Goal: Task Accomplishment & Management: Manage account settings

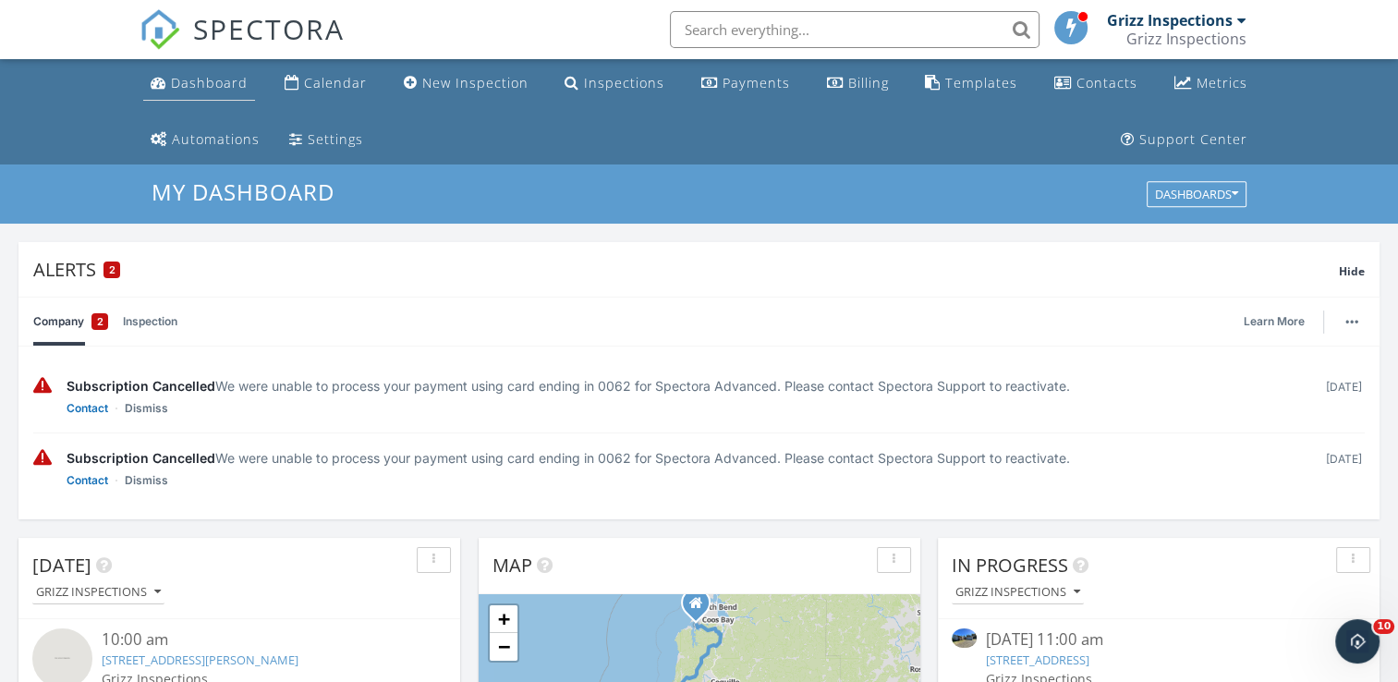
click at [240, 92] on link "Dashboard" at bounding box center [199, 84] width 112 height 34
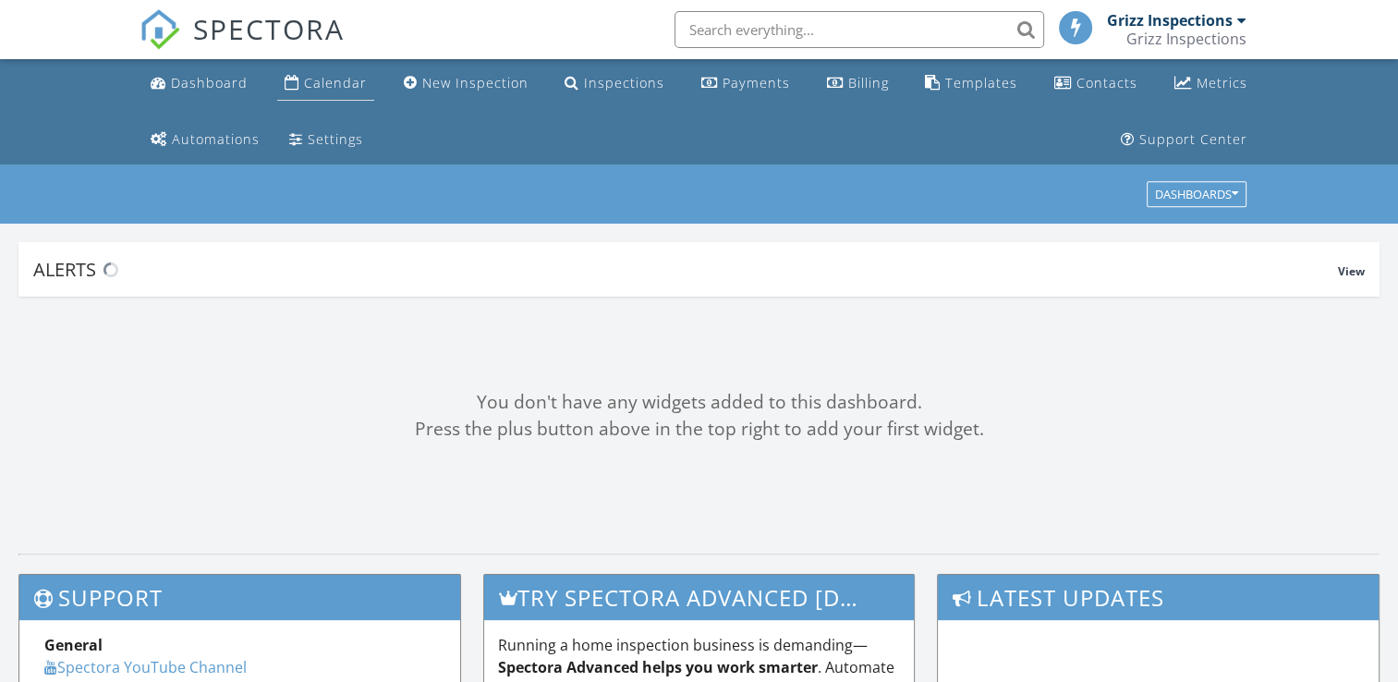
click at [344, 86] on div "Calendar" at bounding box center [335, 83] width 63 height 18
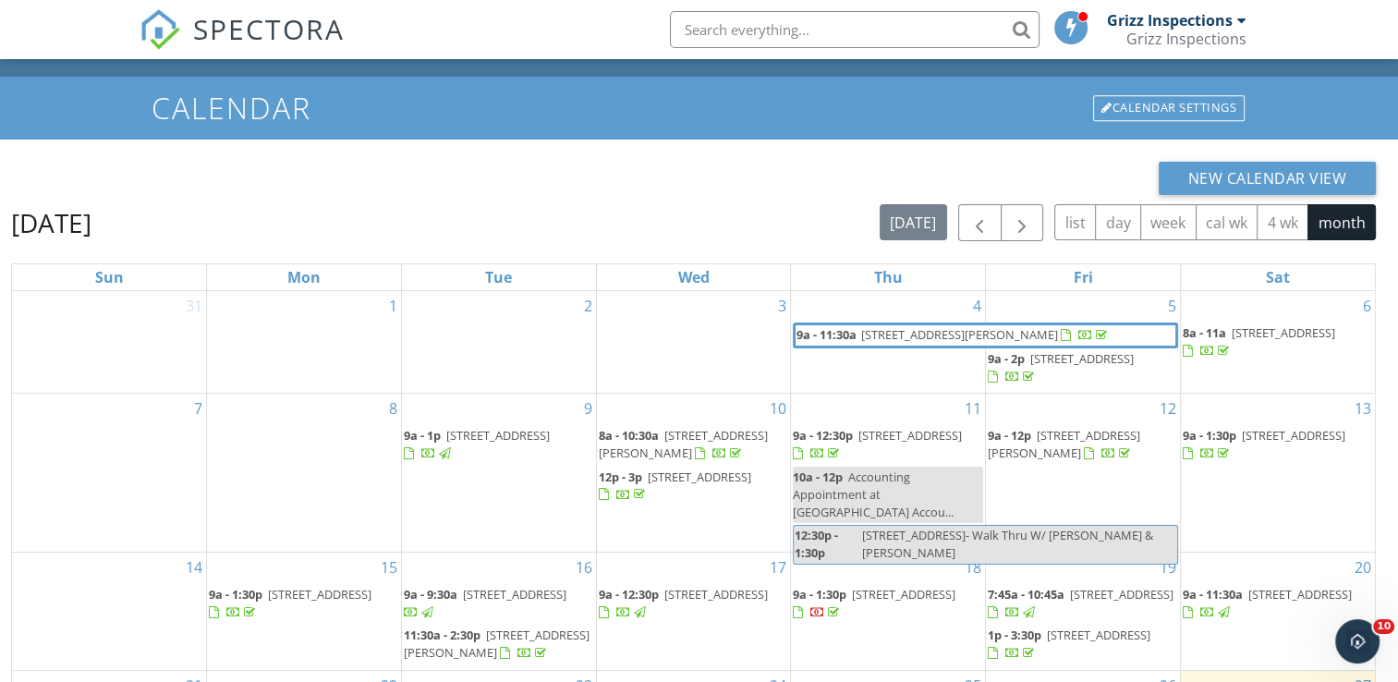
scroll to position [58, 0]
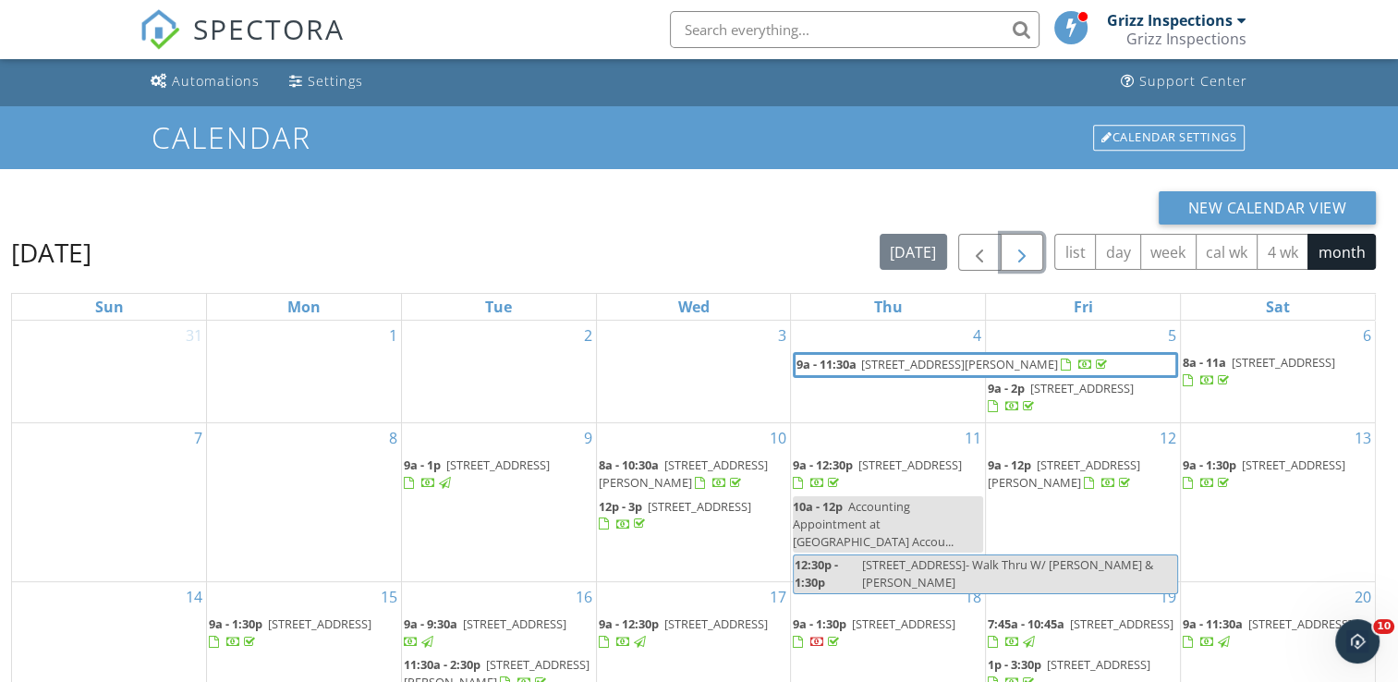
click at [1028, 254] on span "button" at bounding box center [1022, 253] width 22 height 22
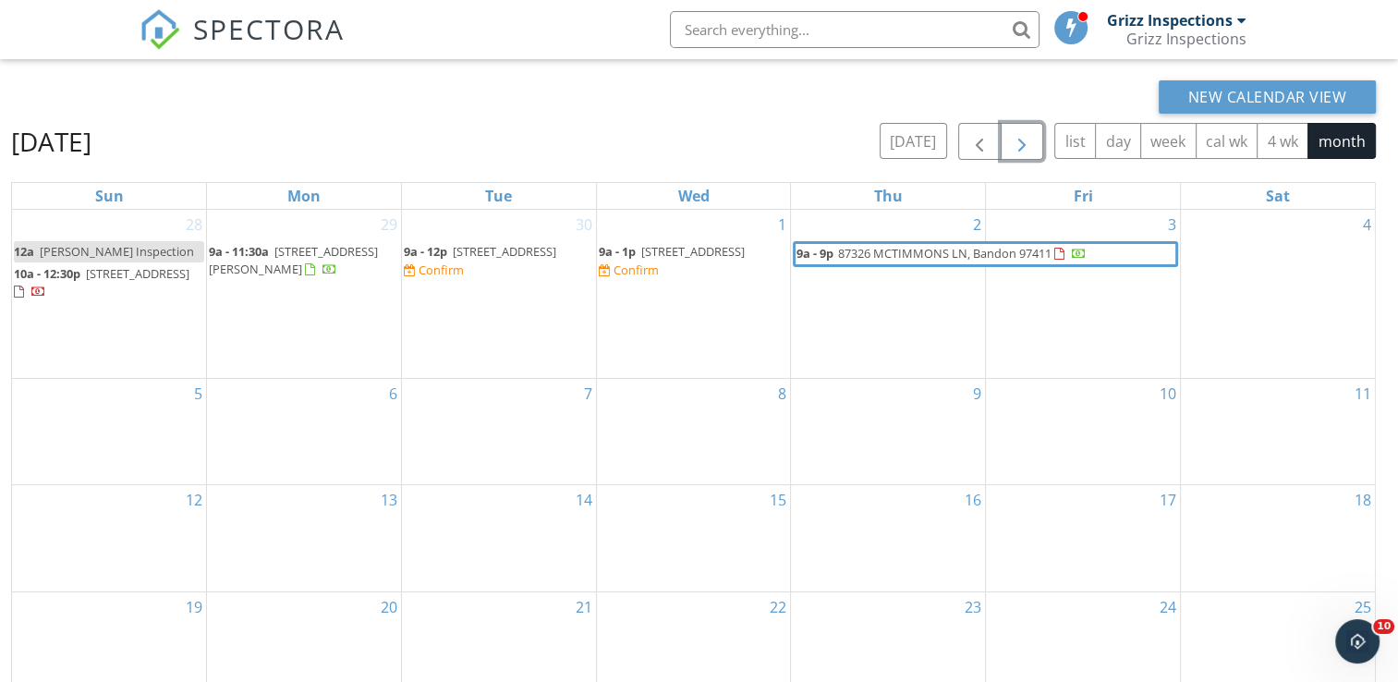
scroll to position [171, 0]
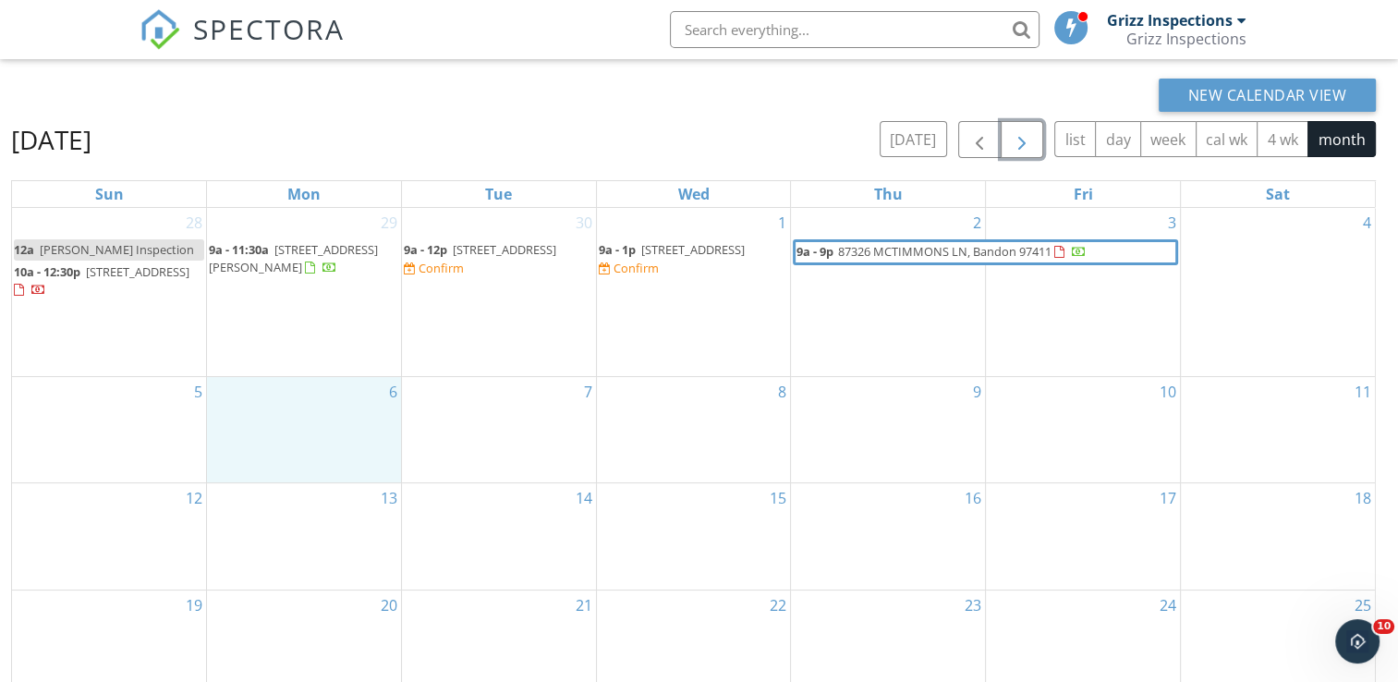
click at [355, 422] on div "6" at bounding box center [304, 430] width 194 height 106
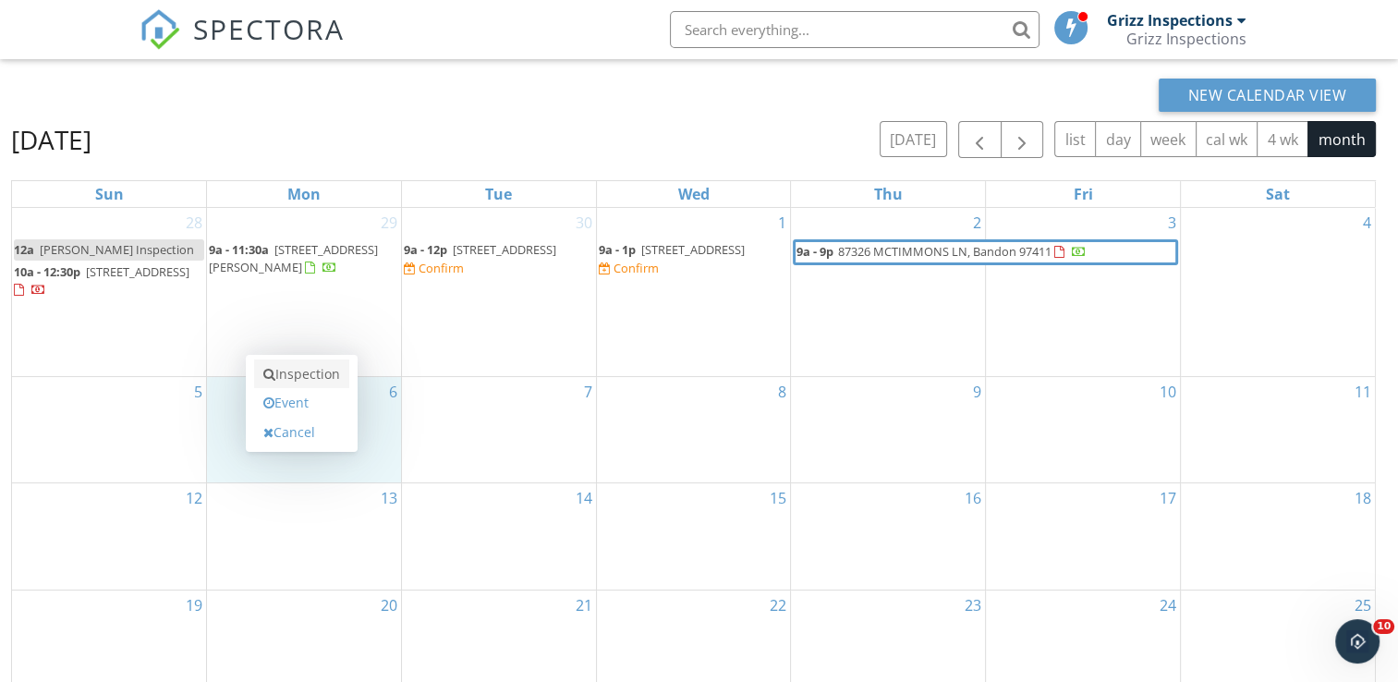
click at [340, 377] on link "Inspection" at bounding box center [301, 374] width 95 height 30
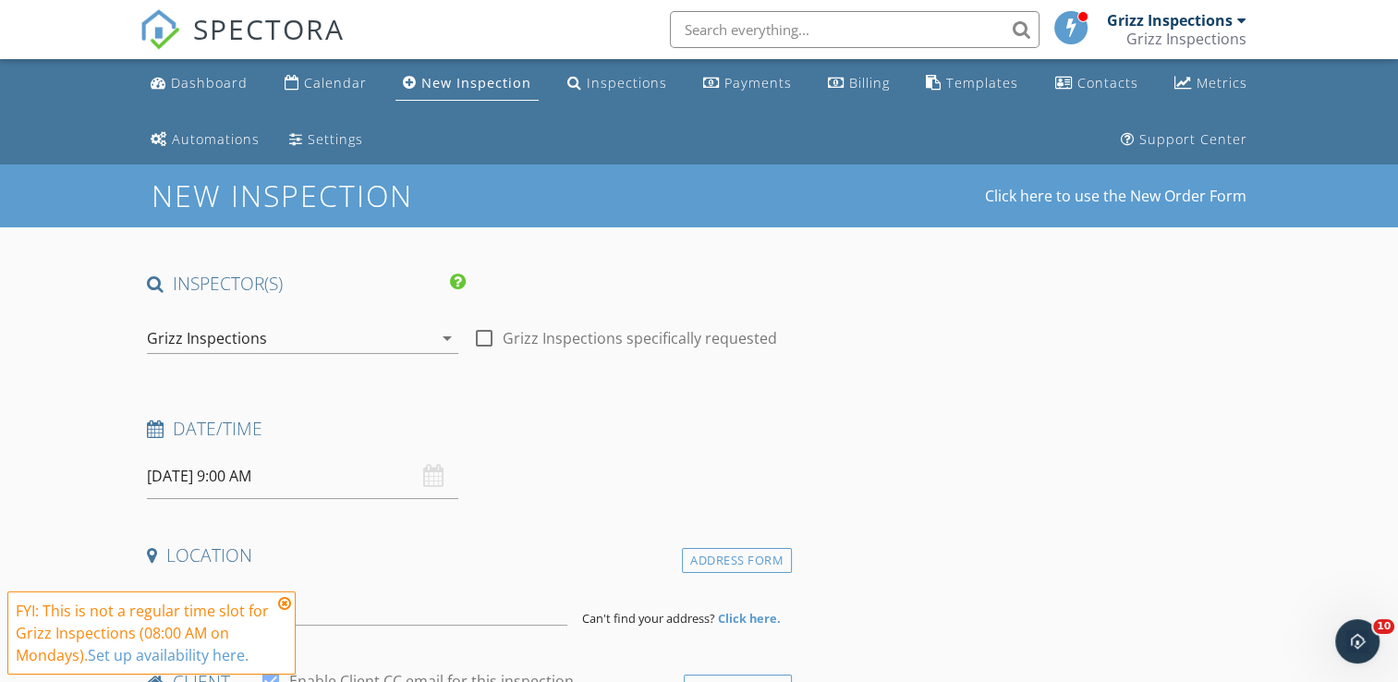
scroll to position [129, 0]
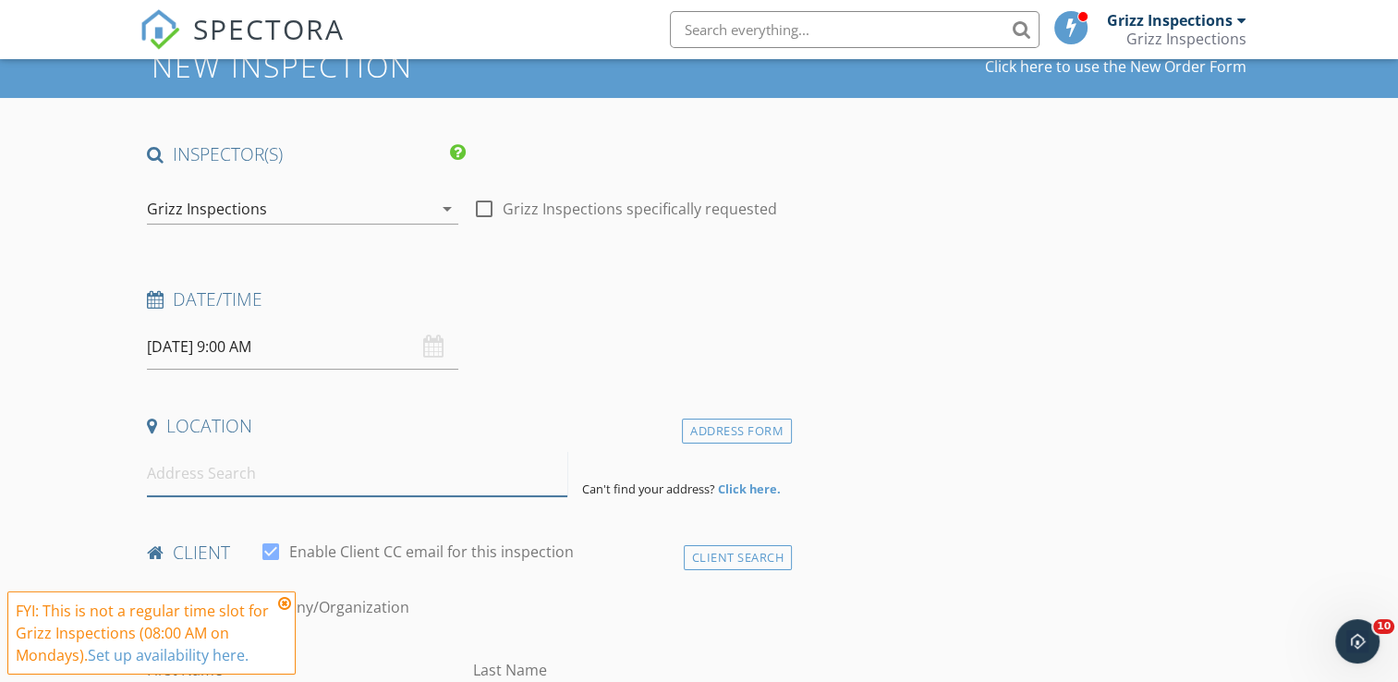
click at [328, 479] on input at bounding box center [357, 473] width 420 height 45
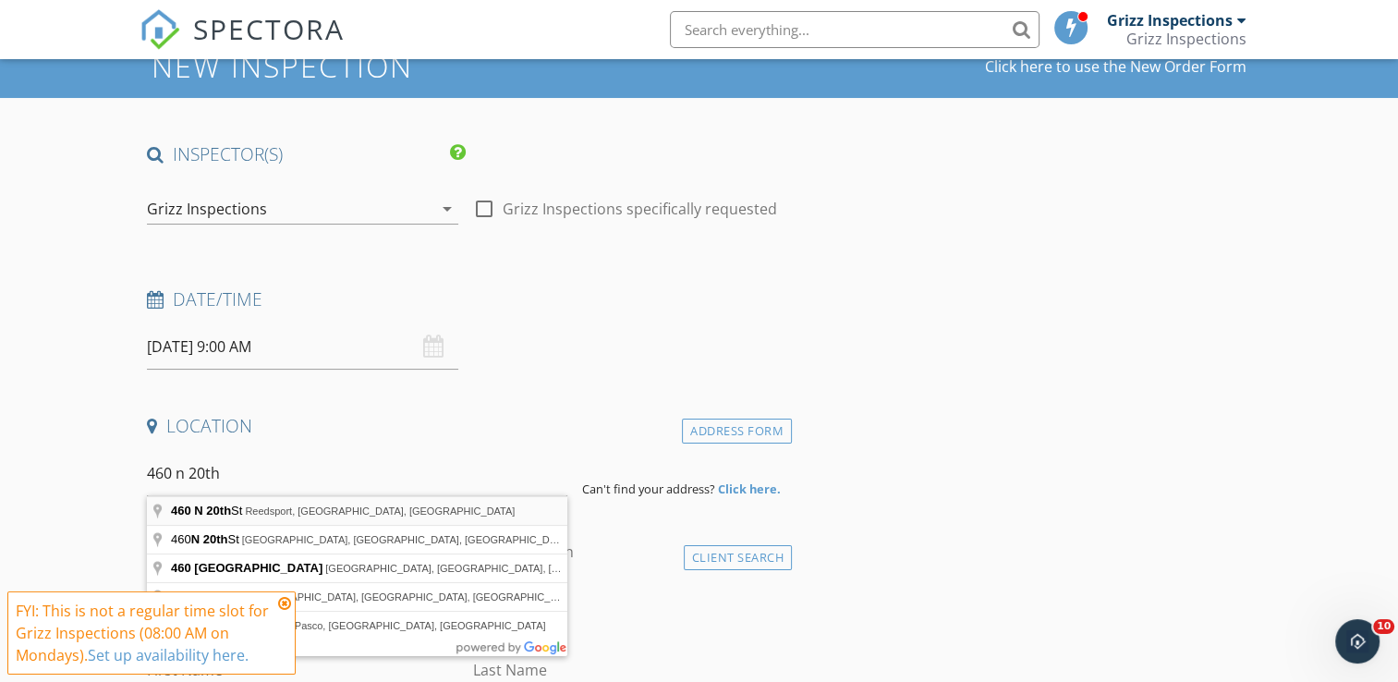
type input "460 N 20th St, Reedsport, OR, USA"
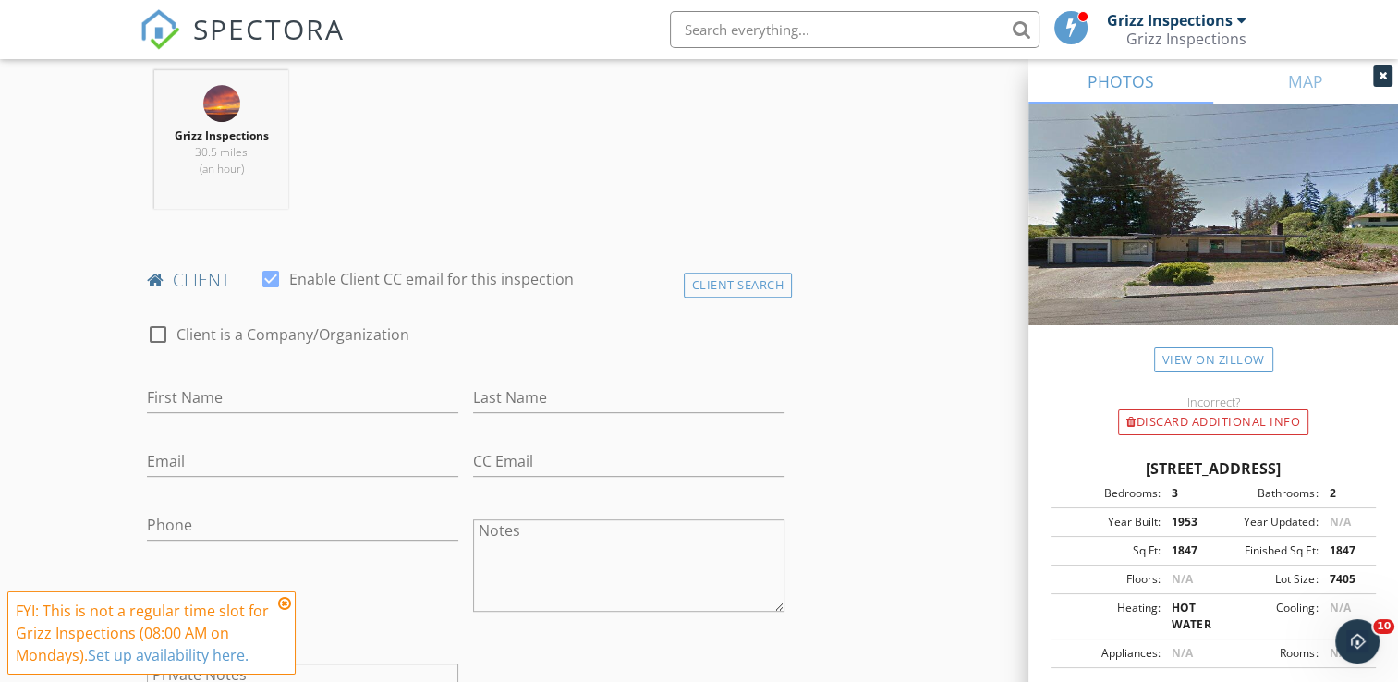
scroll to position [787, 0]
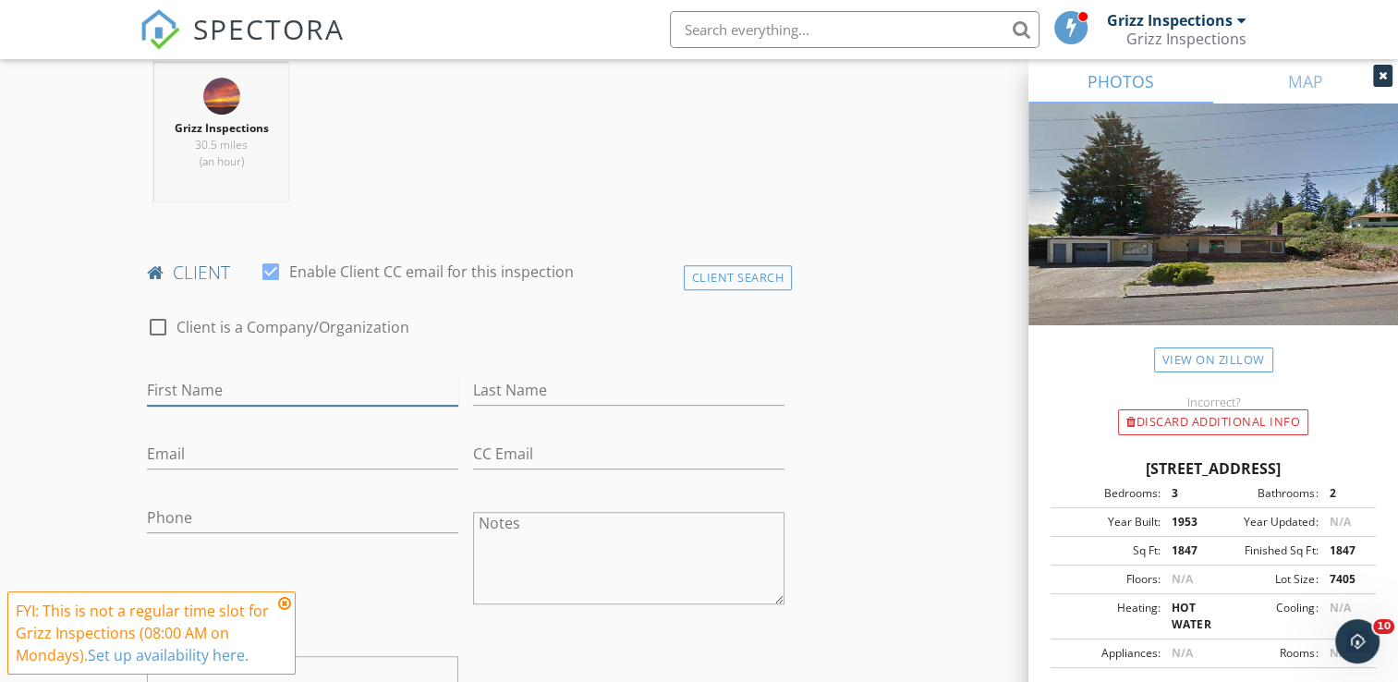
click at [292, 388] on input "First Name" at bounding box center [302, 390] width 311 height 30
paste input "Dean Clevenger"
click at [292, 388] on input "Dean Clevenger" at bounding box center [302, 390] width 311 height 30
drag, startPoint x: 185, startPoint y: 386, endPoint x: 260, endPoint y: 384, distance: 74.9
click at [260, 384] on input "Dean Clevenger" at bounding box center [302, 390] width 311 height 30
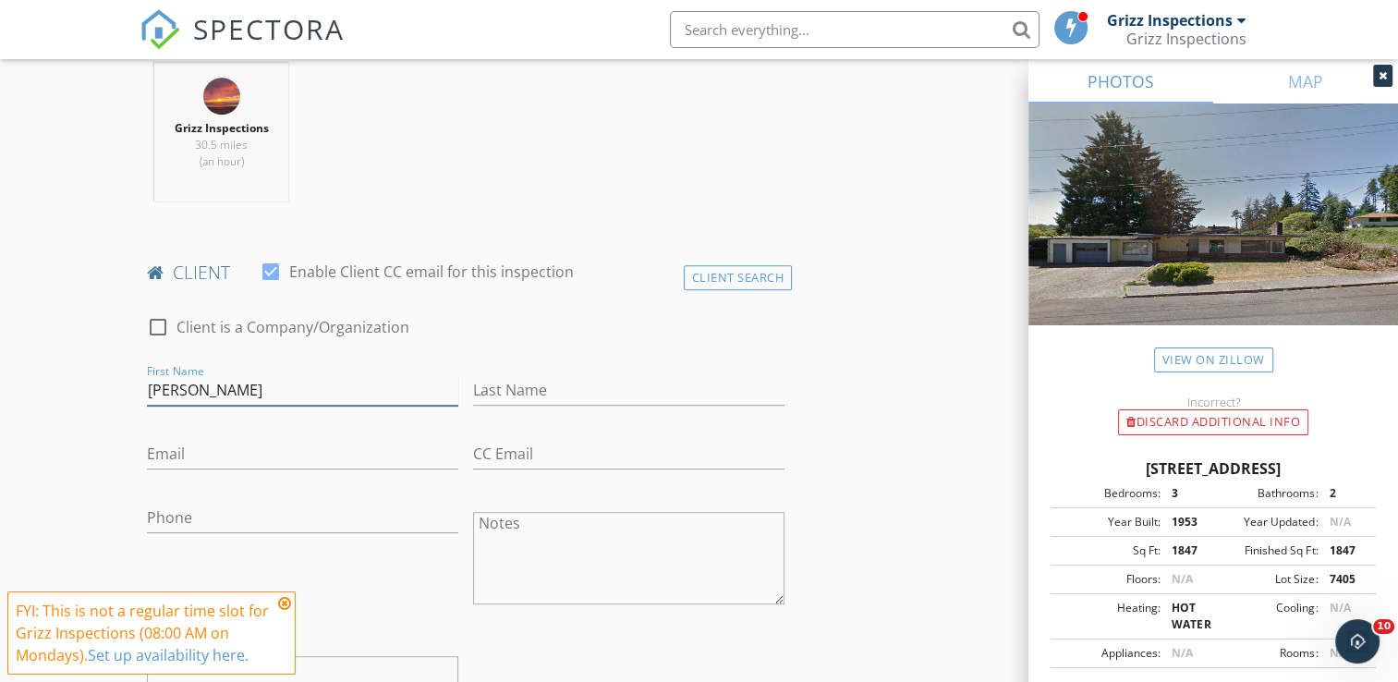
type input "Dean"
click at [529, 394] on input "Last Name" at bounding box center [628, 390] width 311 height 30
paste input "Clevenger"
click at [529, 394] on input "Clevenger" at bounding box center [628, 390] width 311 height 30
type input "Clevenger"
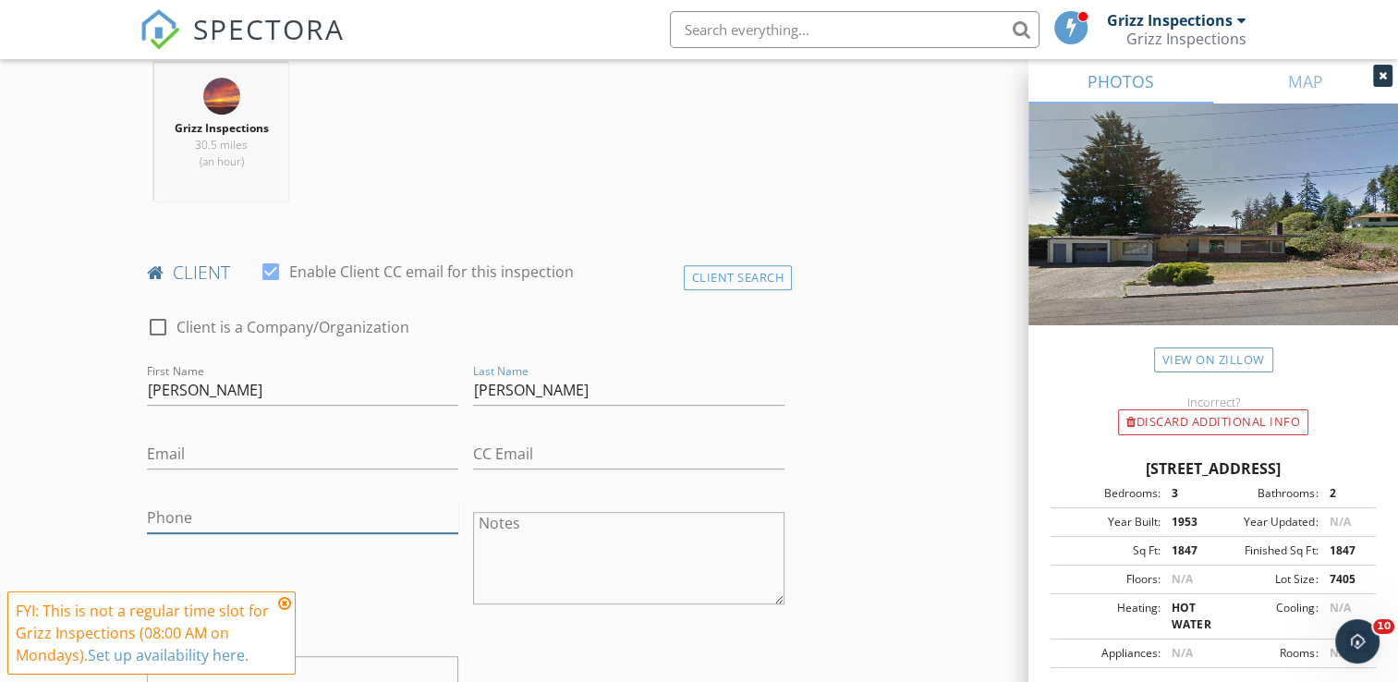
click at [334, 507] on input "Phone" at bounding box center [302, 518] width 311 height 30
paste input "[PHONE_NUMBER]"
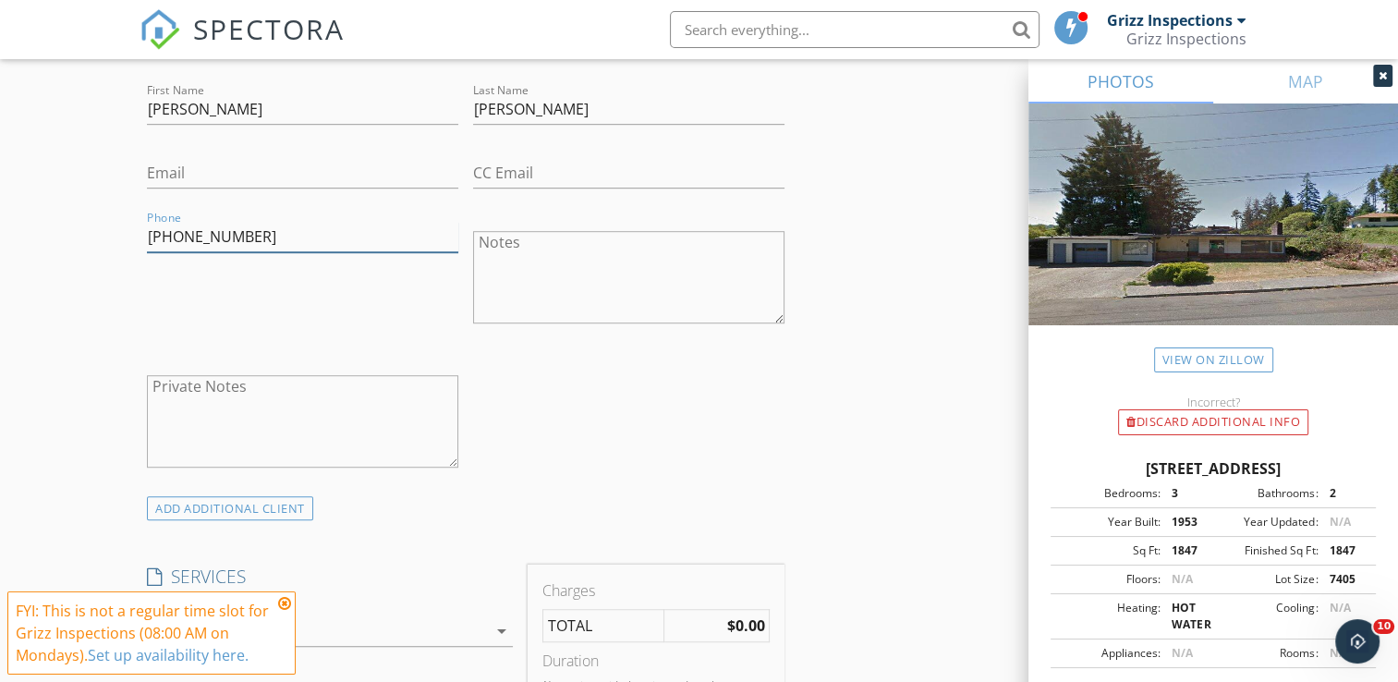
scroll to position [1264, 0]
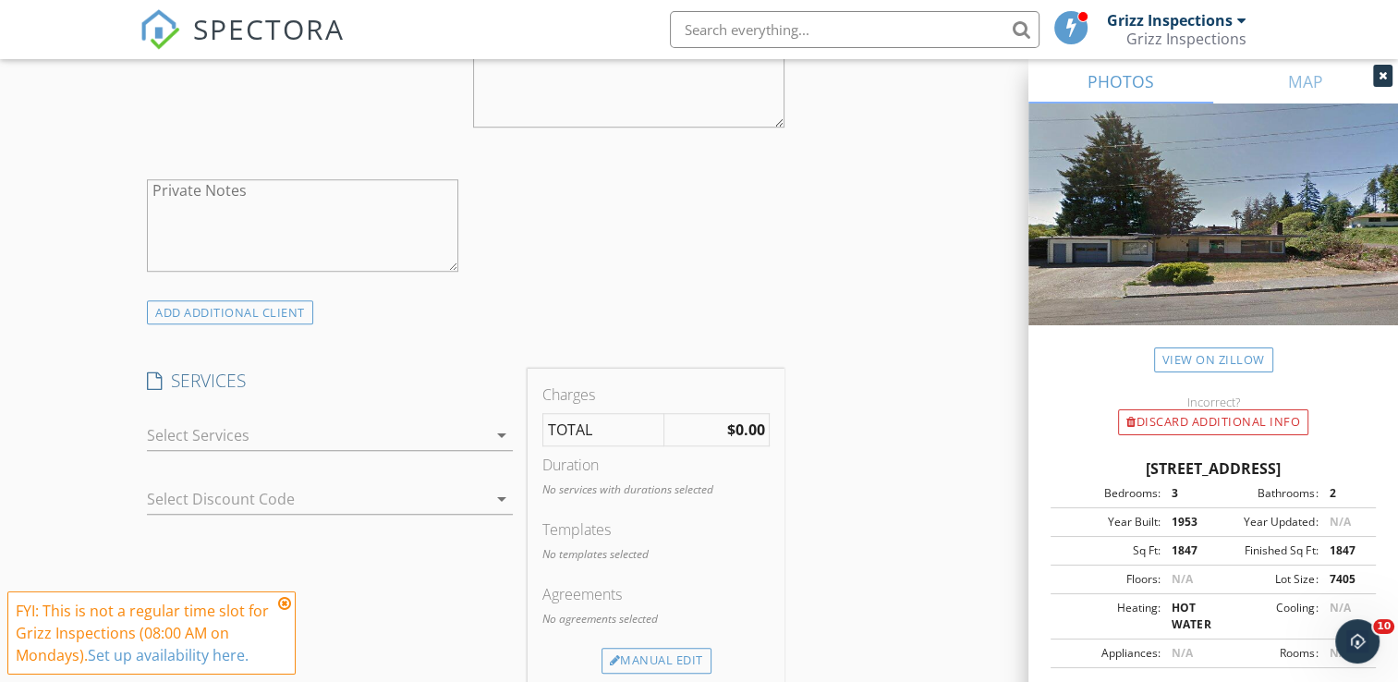
type input "[PHONE_NUMBER]"
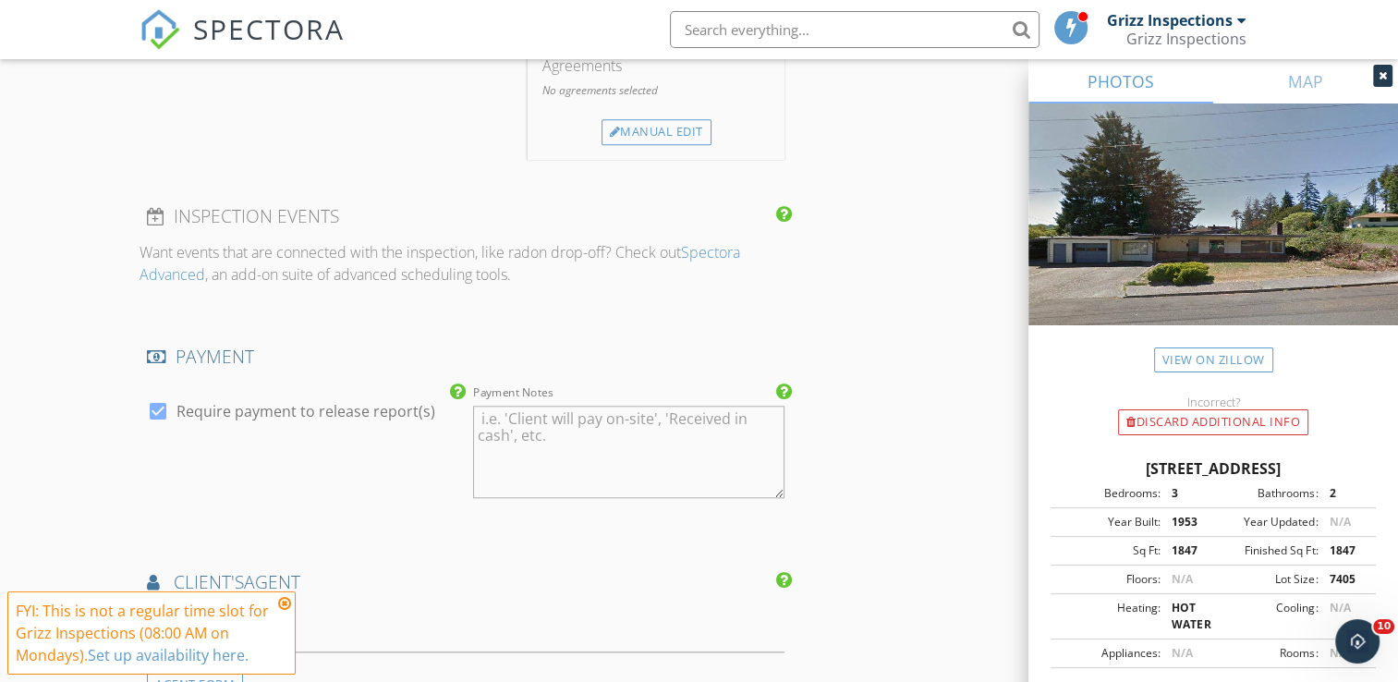
scroll to position [2138, 0]
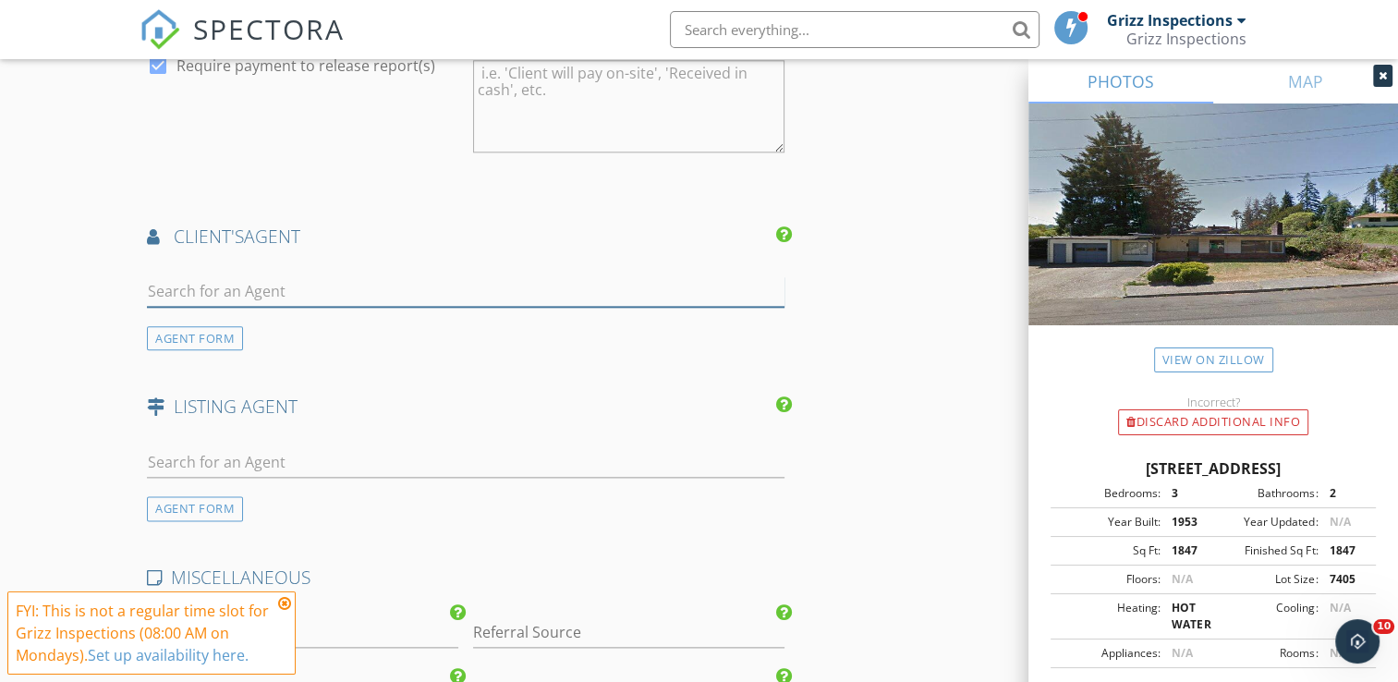
click at [539, 288] on input "text" at bounding box center [465, 291] width 637 height 30
paste input "Brittany Foreman 541-643-9891"
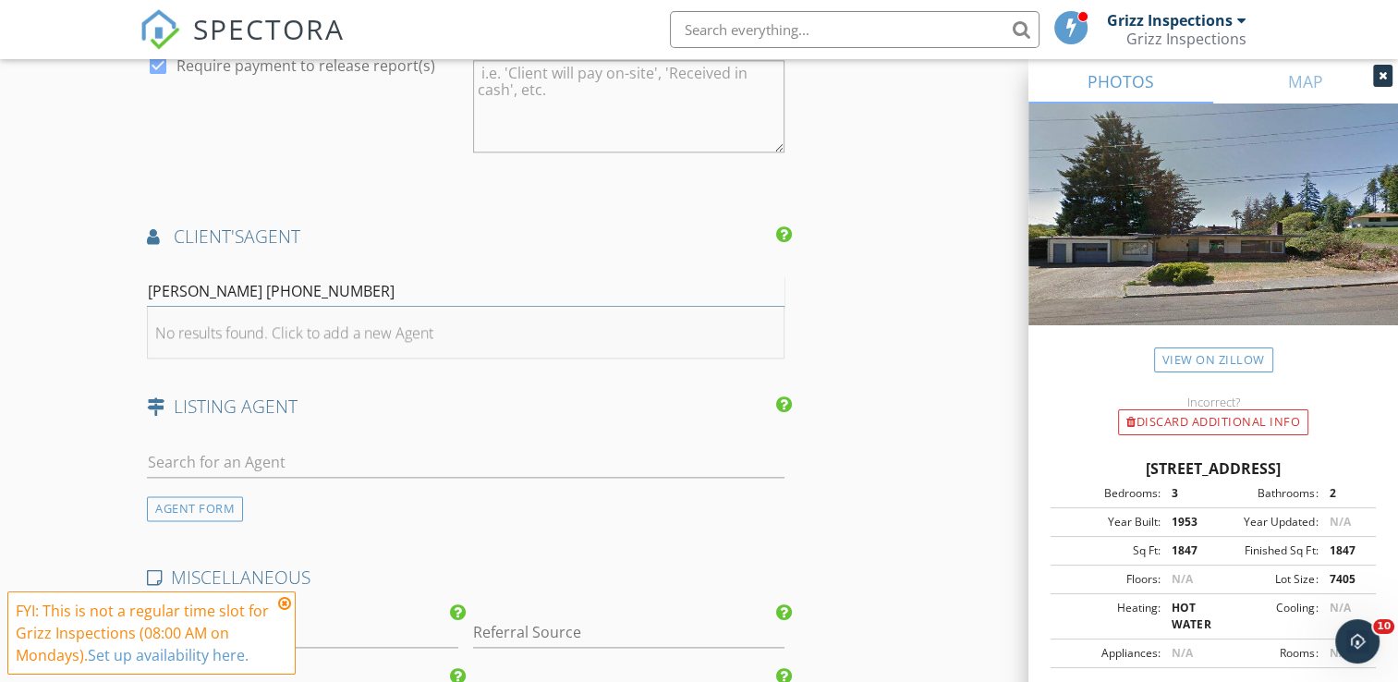
type input "Brittany Foreman 541-643-9891"
click at [392, 340] on li "No results found. Click to add a new Agent" at bounding box center [466, 333] width 636 height 52
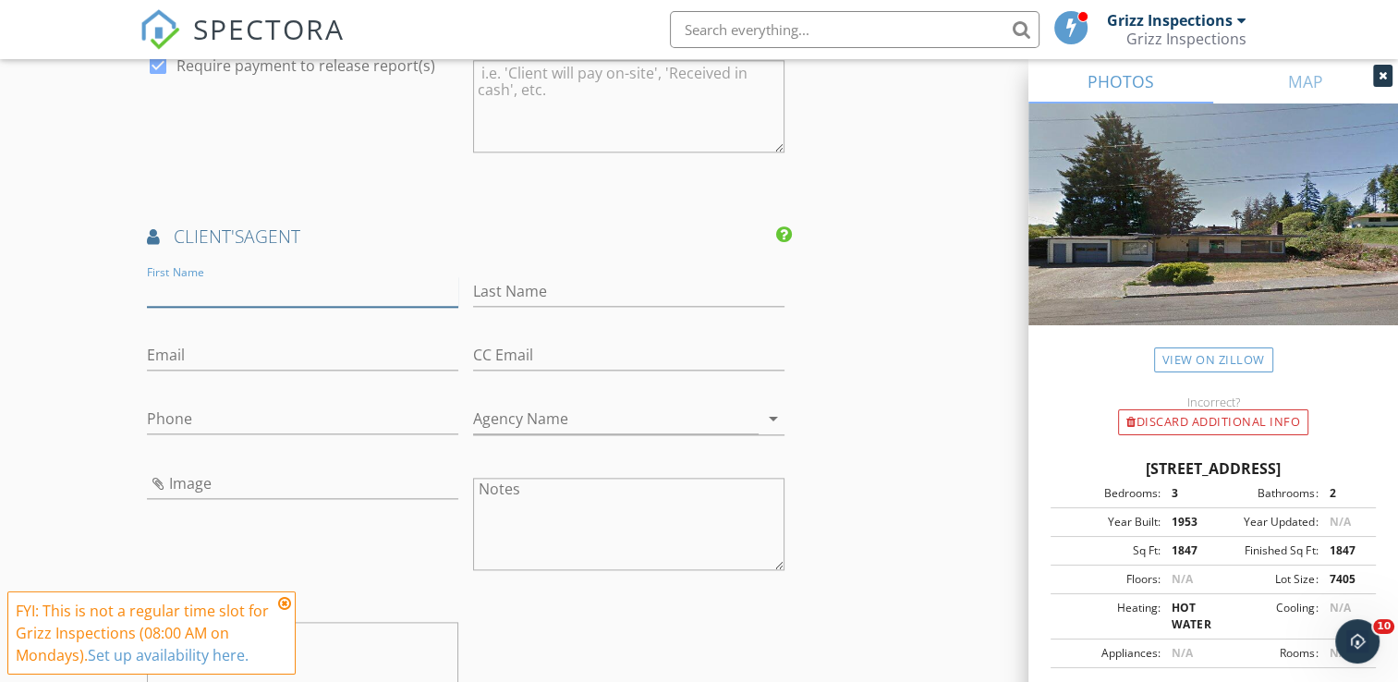
click at [308, 276] on input "First Name" at bounding box center [302, 291] width 311 height 30
paste input "Brittany Foreman 541-643-9891"
type input "Brittany Foreman 541-643-9891"
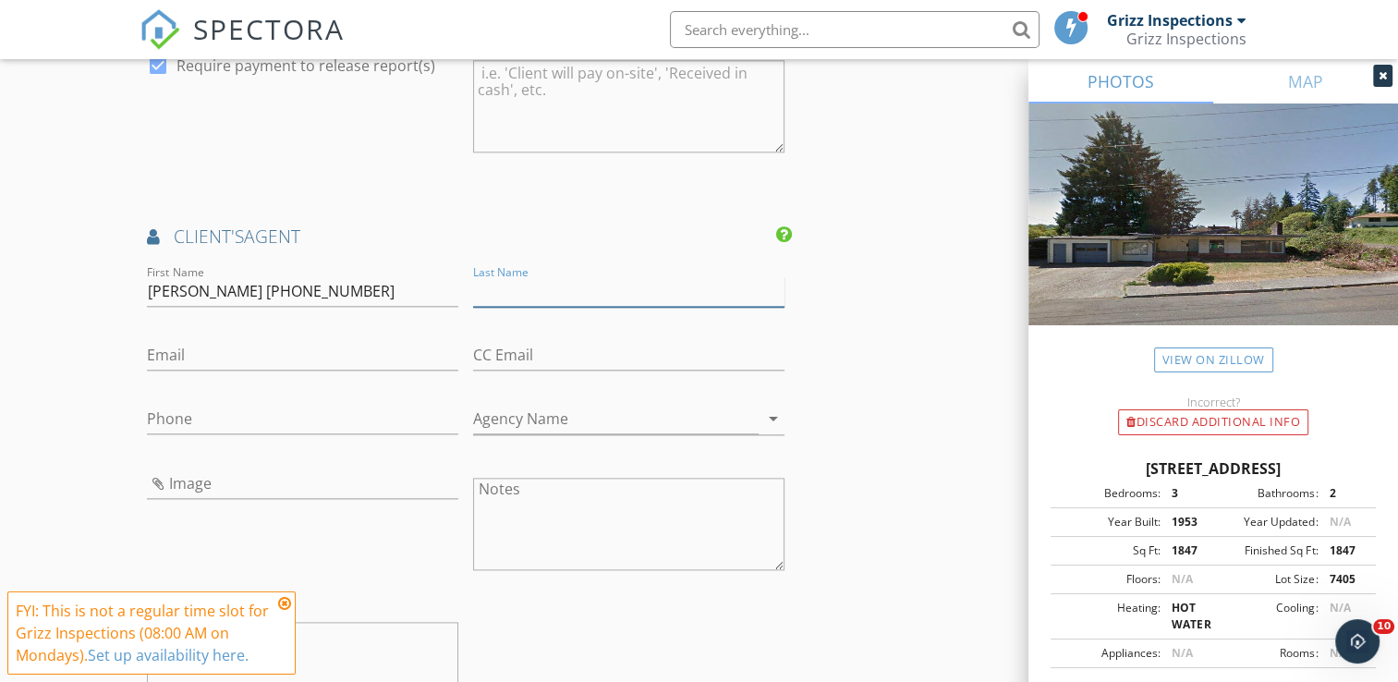
click at [528, 285] on input "Last Name" at bounding box center [628, 291] width 311 height 30
type input "[PERSON_NAME]"
click at [357, 420] on input "Phone" at bounding box center [302, 419] width 311 height 30
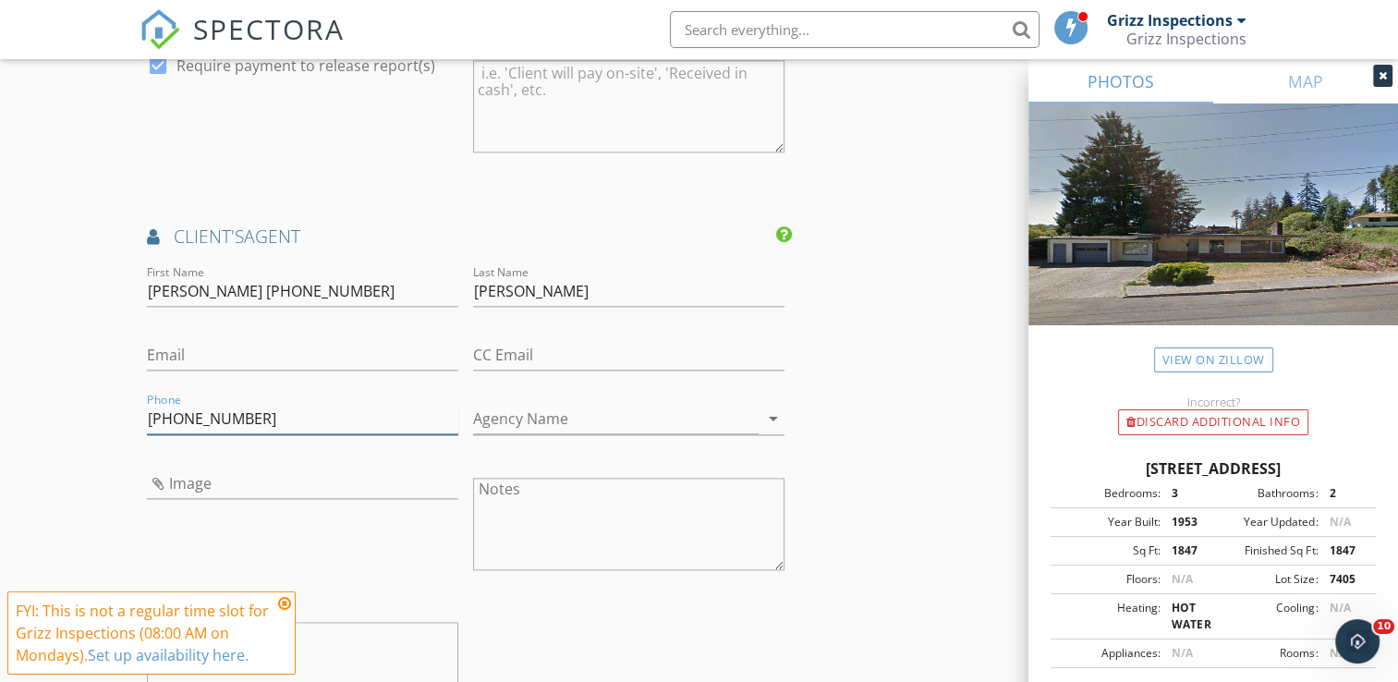
type input "[PHONE_NUMBER]"
drag, startPoint x: 200, startPoint y: 284, endPoint x: 416, endPoint y: 290, distance: 215.4
click at [416, 290] on input "Brittany Foreman 541-643-9891" at bounding box center [302, 291] width 311 height 30
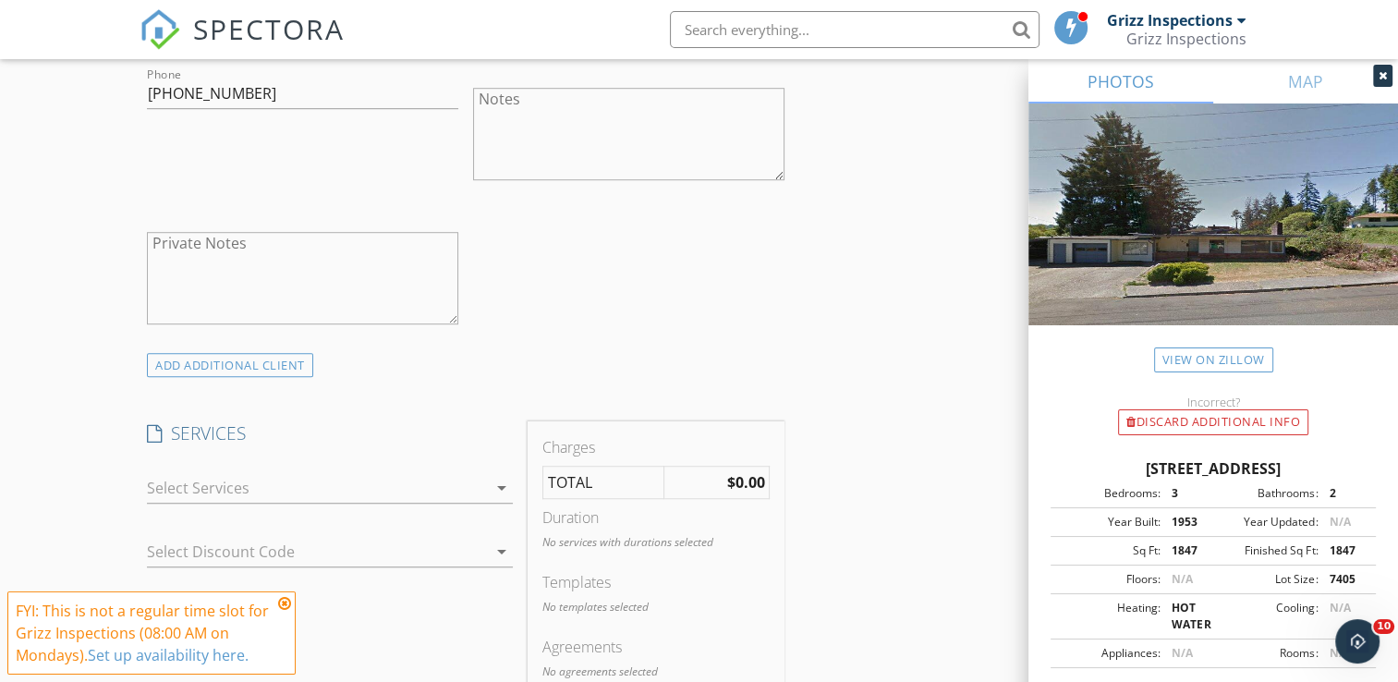
scroll to position [1208, 0]
type input "Brittany"
click at [509, 480] on icon "arrow_drop_down" at bounding box center [502, 490] width 22 height 22
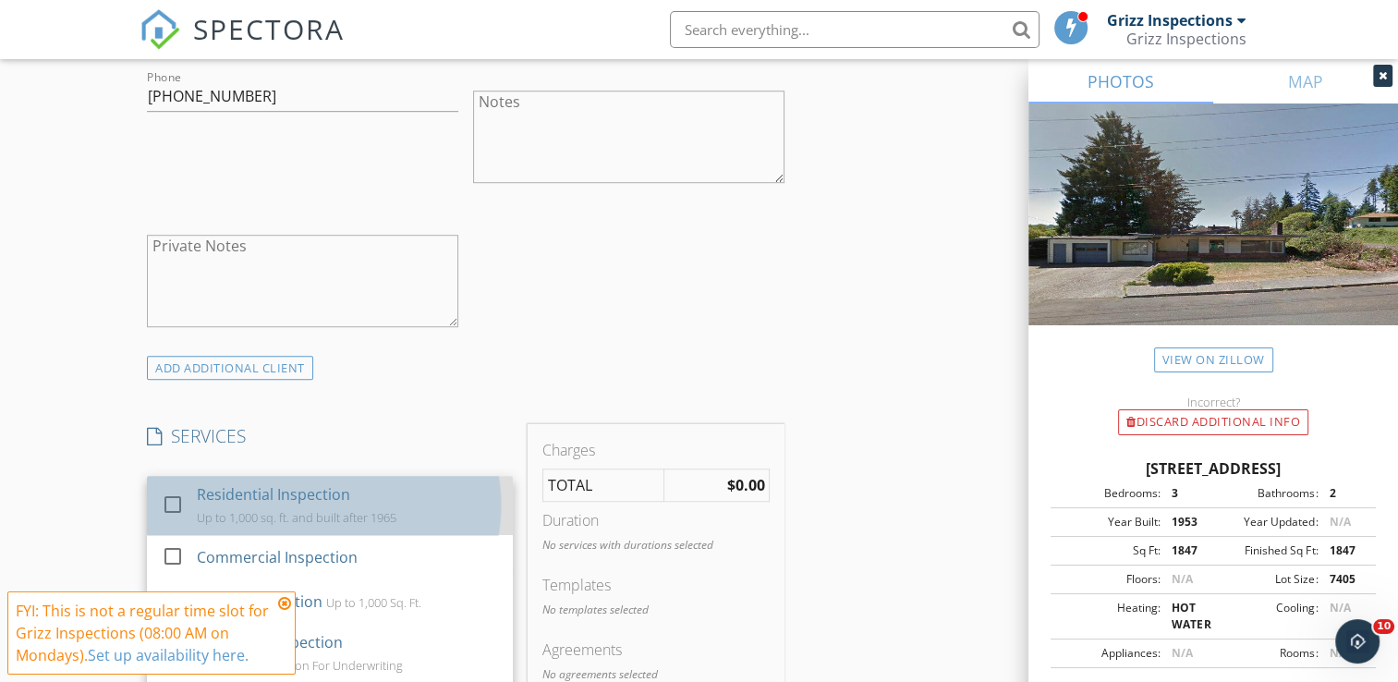
click at [393, 523] on div "Residential Inspection Up to 1,000 sq. ft. and built after 1965" at bounding box center [348, 505] width 301 height 59
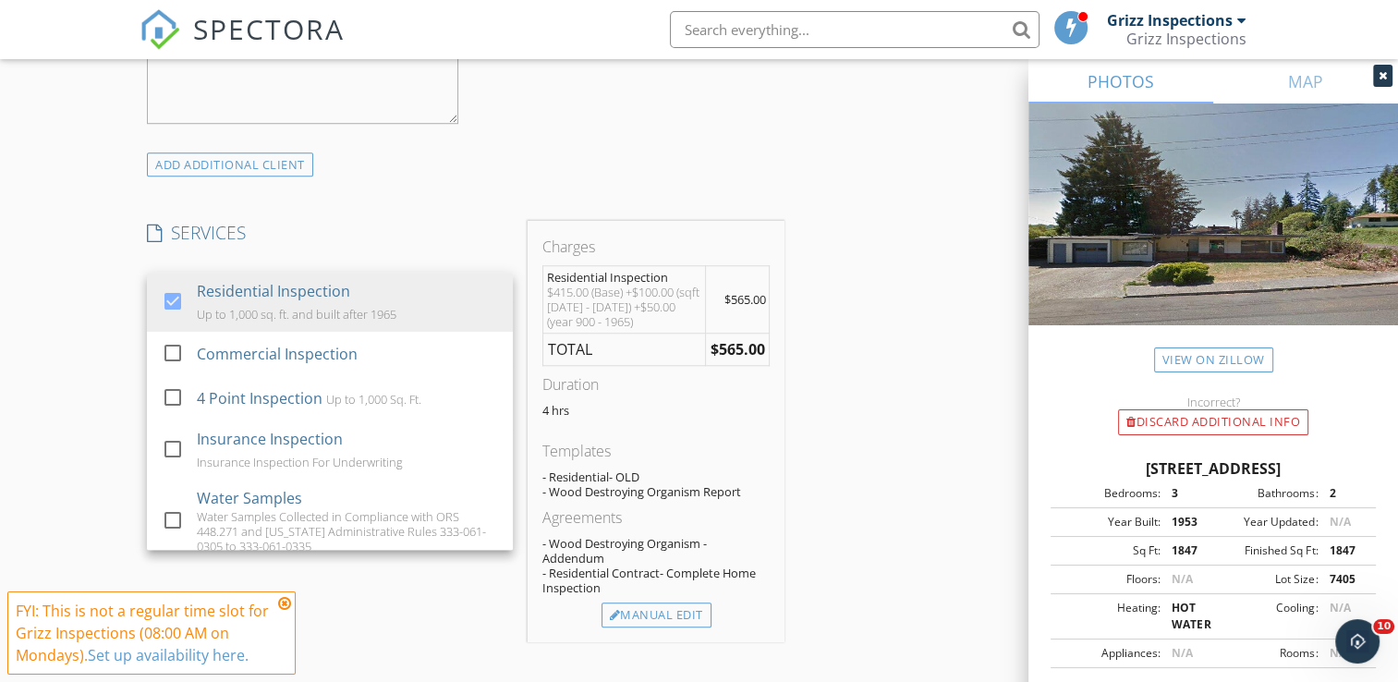
scroll to position [1541, 0]
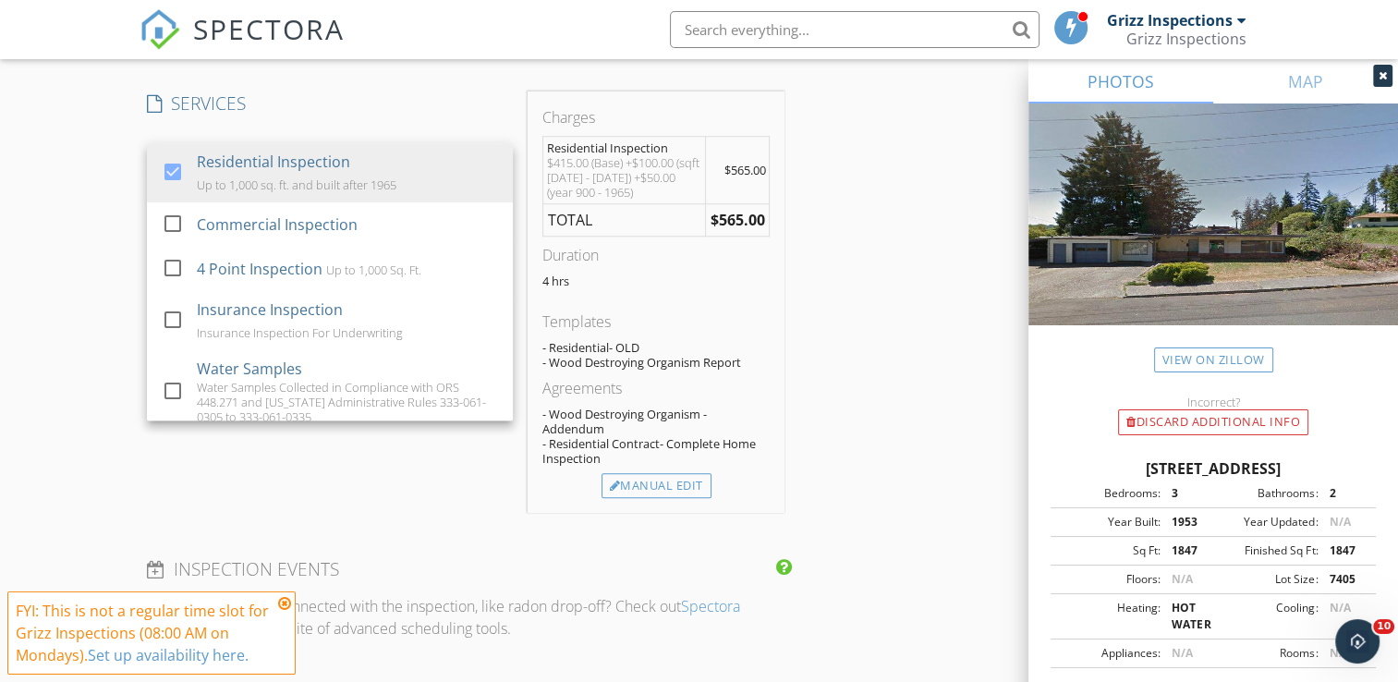
click at [471, 541] on div "INSPECTOR(S) check_box Grizz Inspections PRIMARY Grizz Inspections arrow_drop_d…" at bounding box center [466, 451] width 652 height 3441
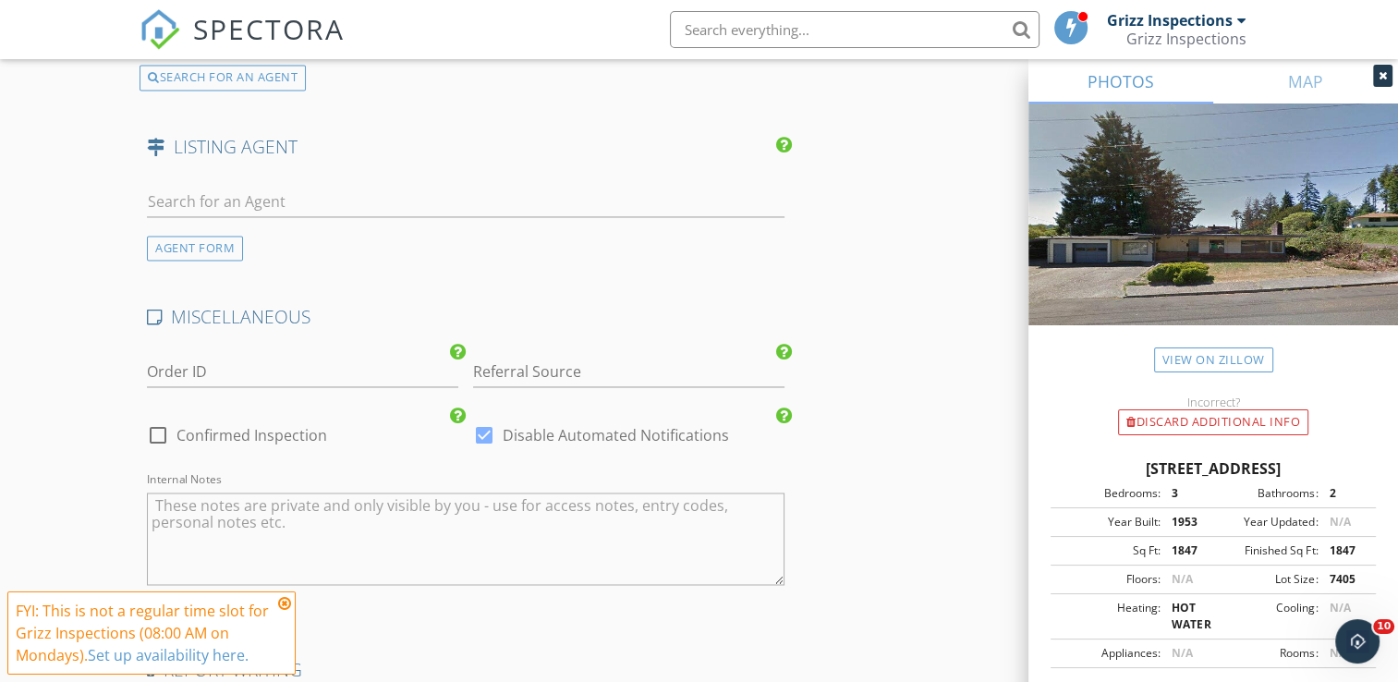
scroll to position [2672, 0]
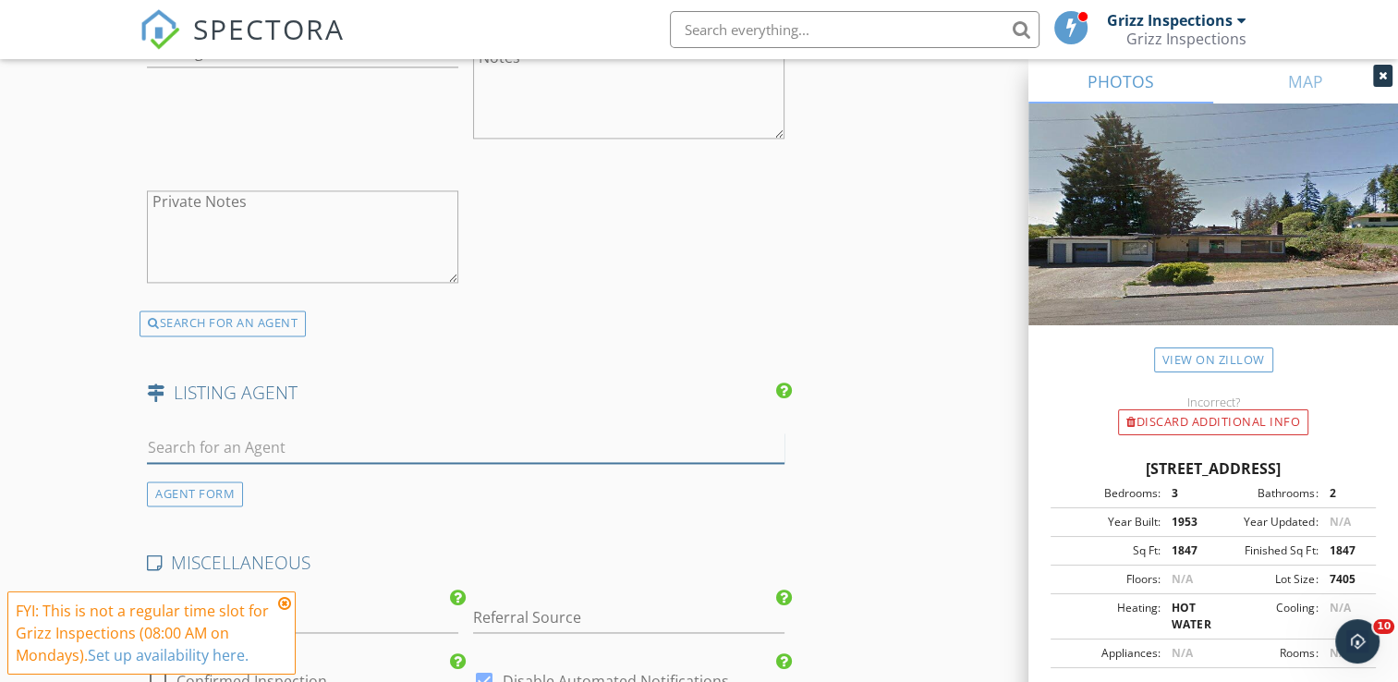
click at [262, 453] on input "text" at bounding box center [465, 447] width 637 height 30
type input "B"
click at [203, 489] on div "AGENT FORM" at bounding box center [195, 493] width 96 height 25
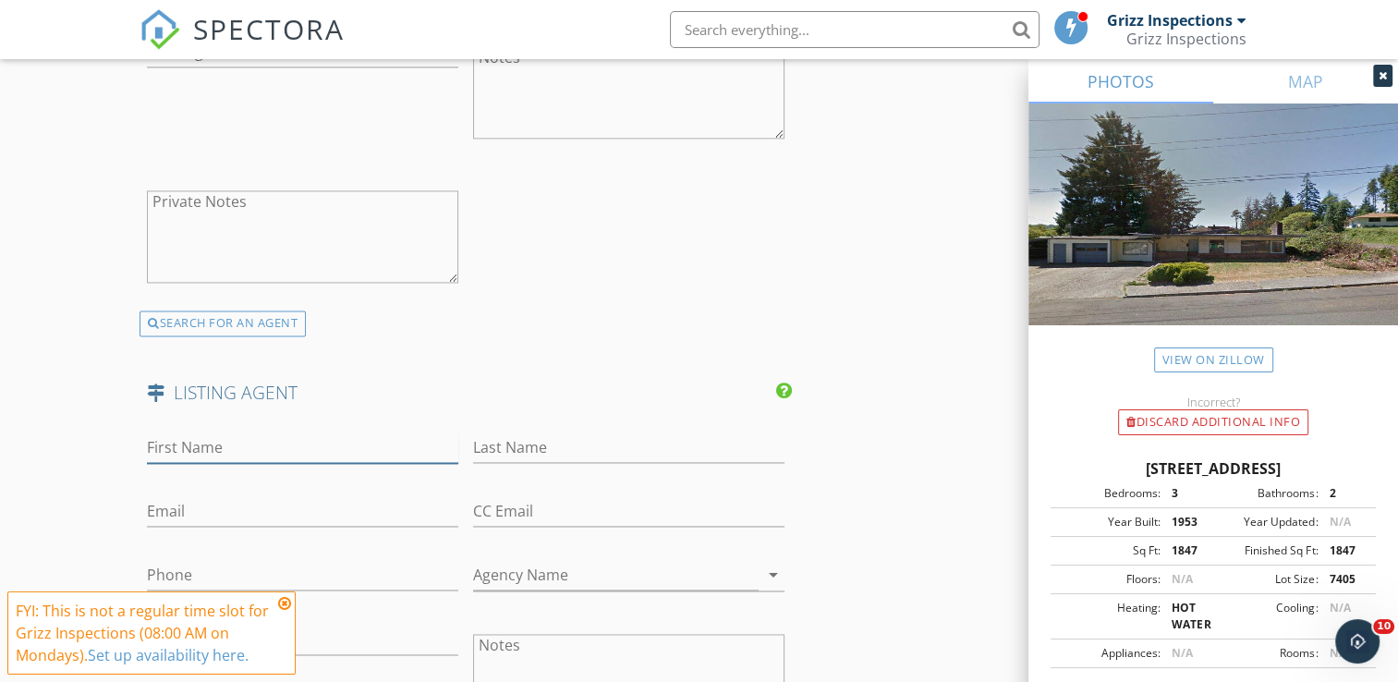
click at [262, 439] on input "First Name" at bounding box center [302, 447] width 311 height 30
type input "Bev"
click at [637, 450] on input "Last Name" at bounding box center [628, 447] width 311 height 30
paste input "Doane 541-271-4352"
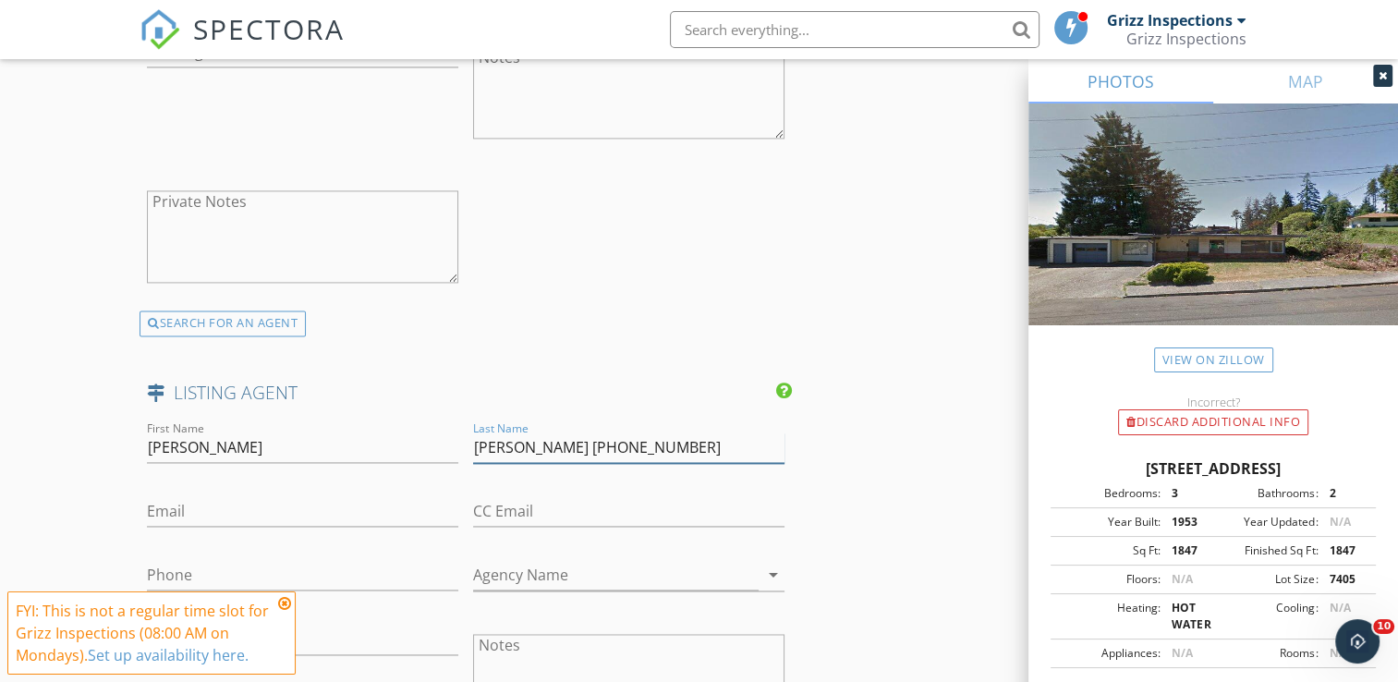
drag, startPoint x: 526, startPoint y: 438, endPoint x: 618, endPoint y: 441, distance: 92.4
click at [618, 441] on input "Doane 541-271-4352" at bounding box center [628, 447] width 311 height 30
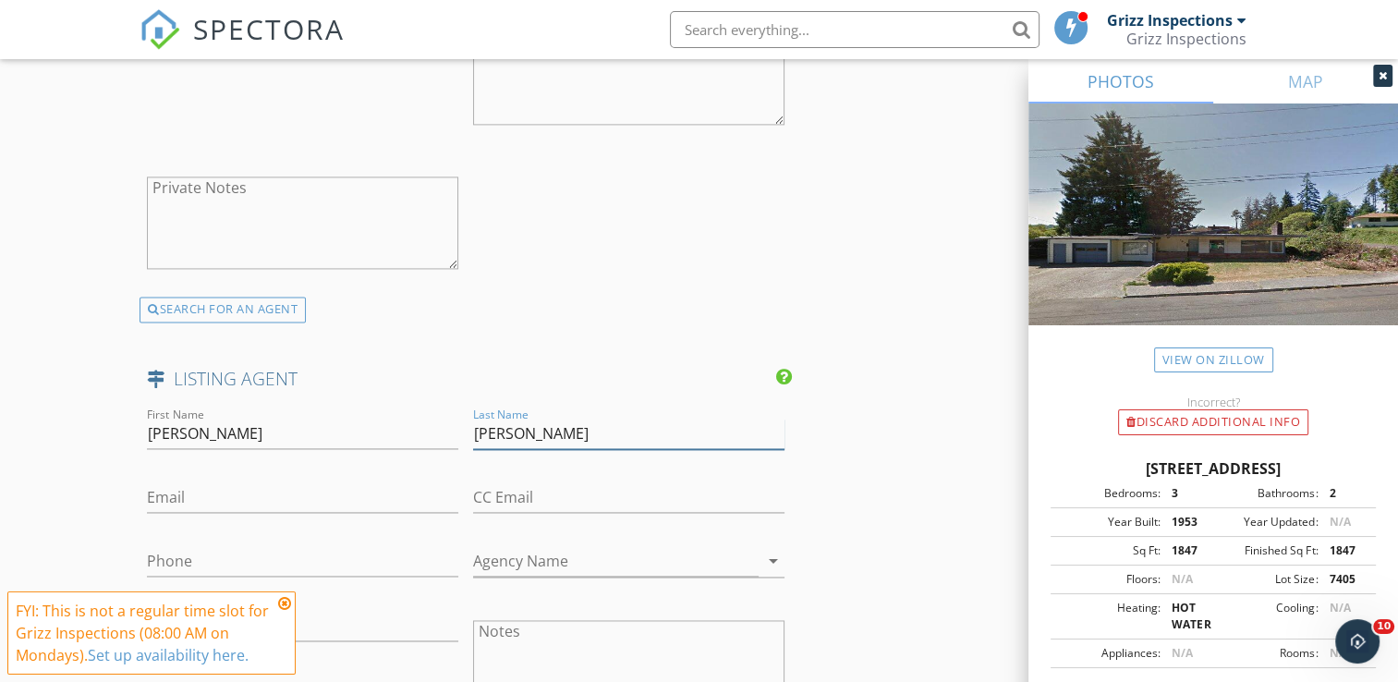
type input "Doane"
click at [407, 556] on input "Phone" at bounding box center [302, 561] width 311 height 30
paste input "541-271-4352"
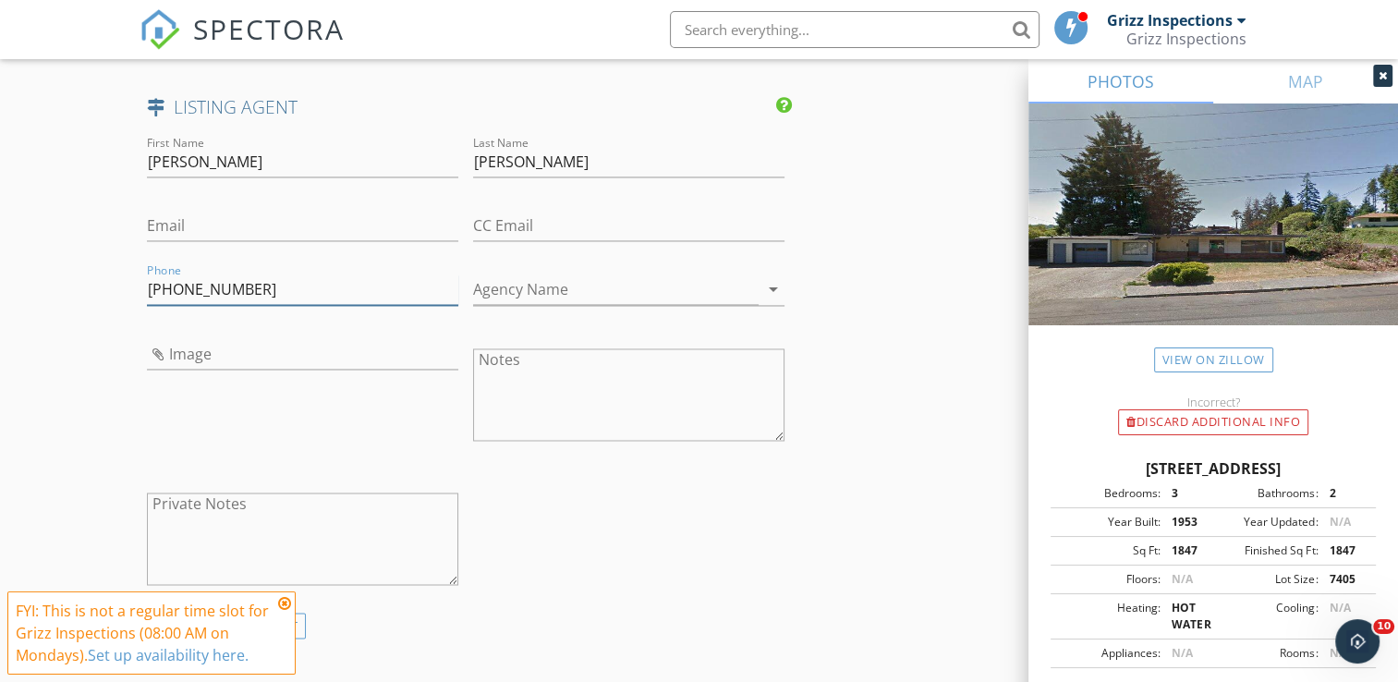
scroll to position [2947, 0]
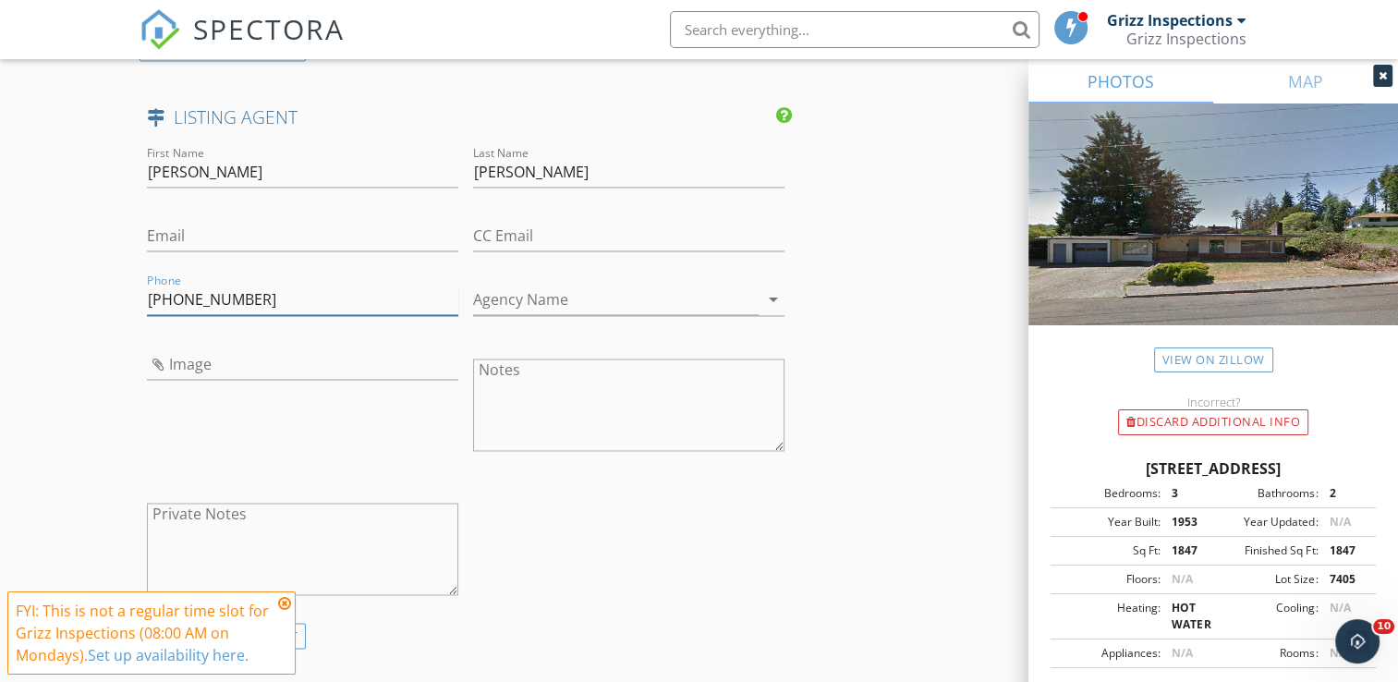
type input "541-271-4352"
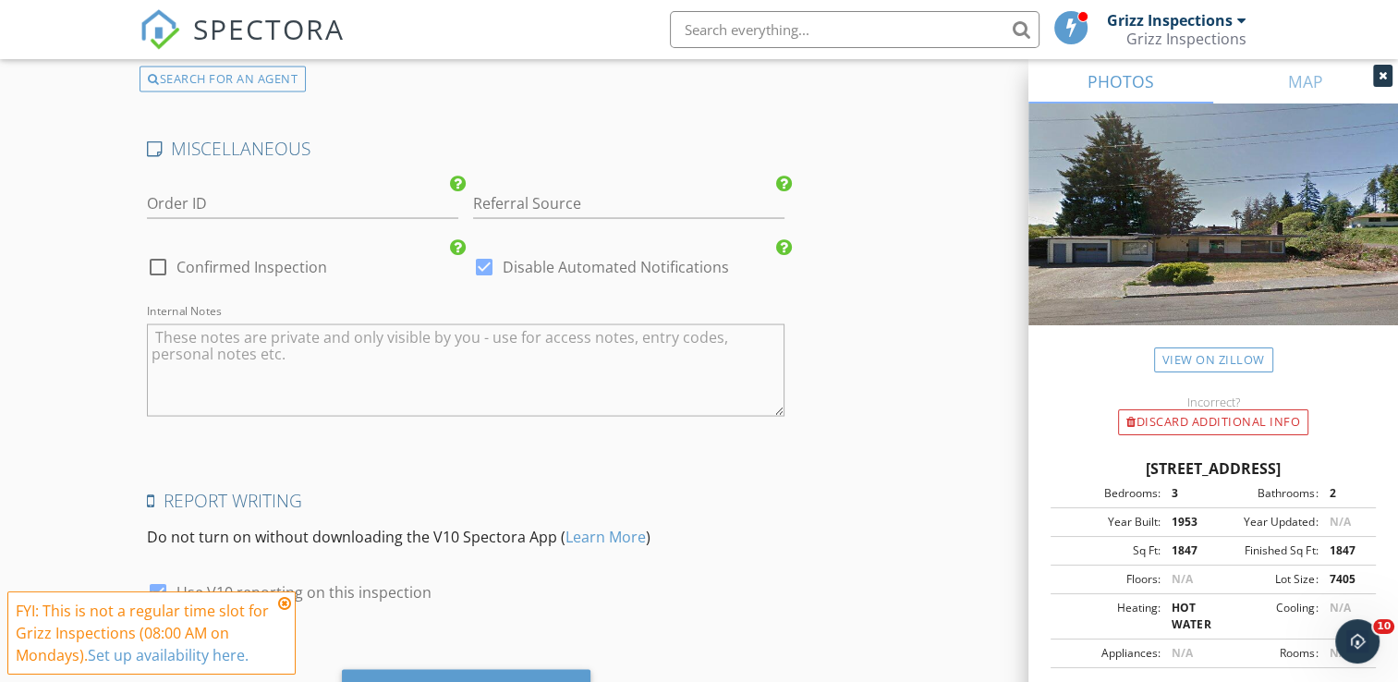
scroll to position [3591, 0]
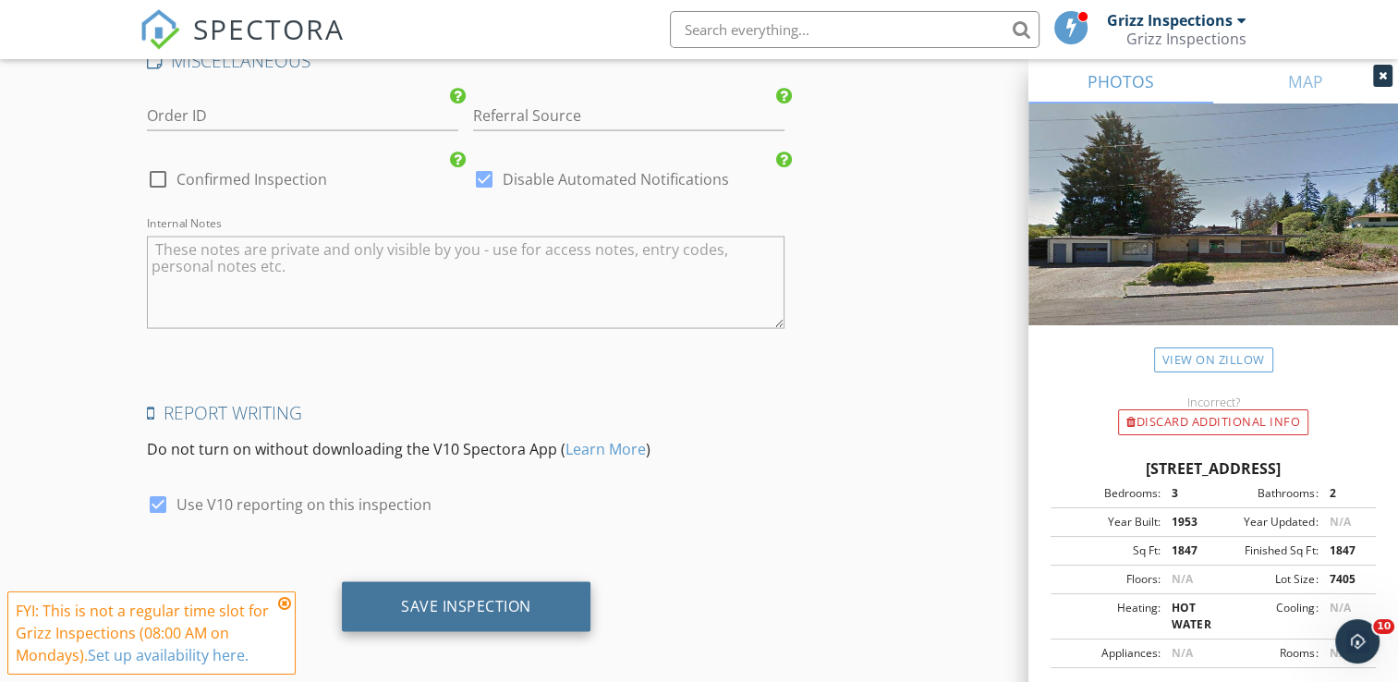
click at [491, 597] on div "Save Inspection" at bounding box center [466, 606] width 130 height 18
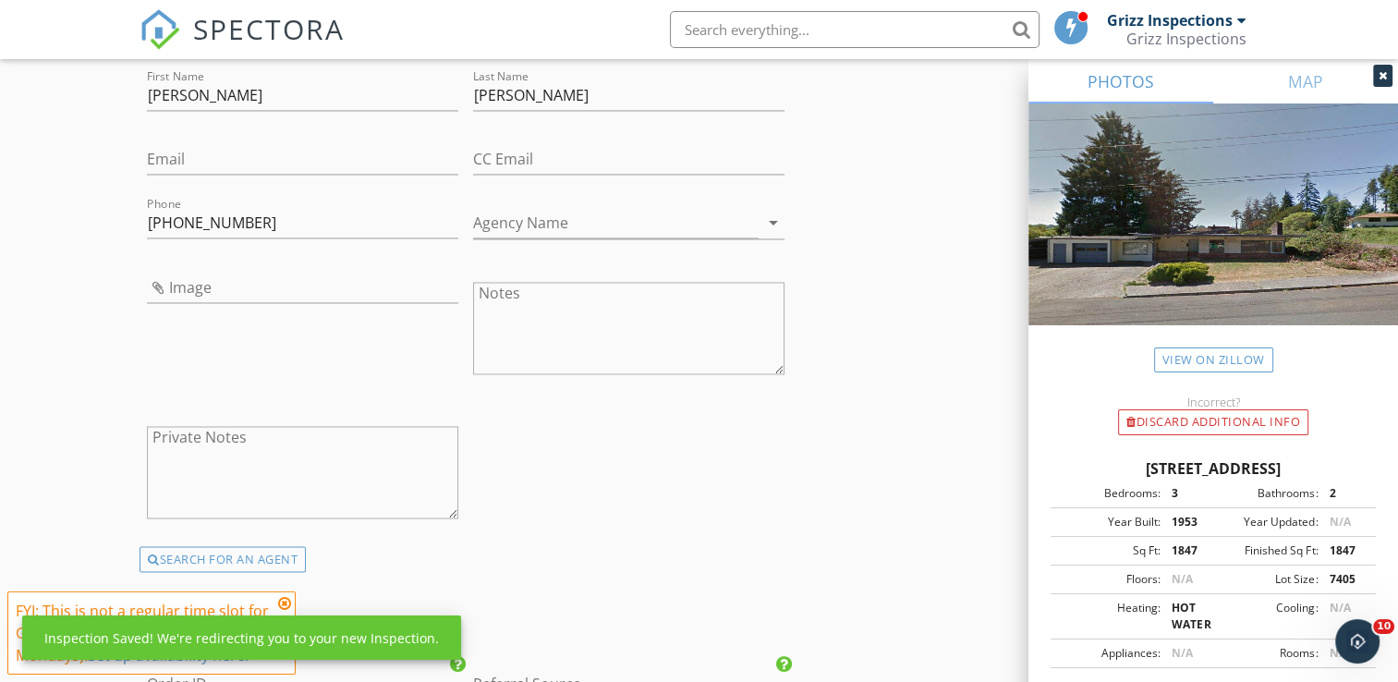
scroll to position [3015, 0]
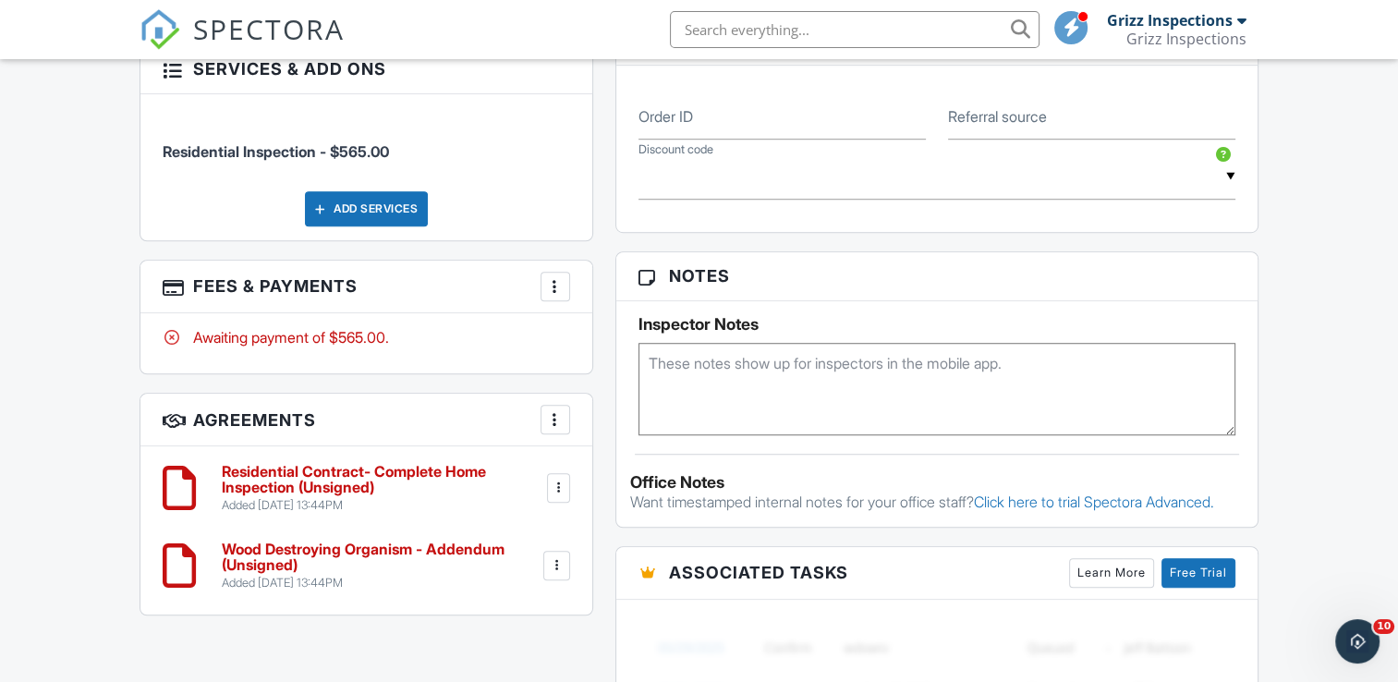
scroll to position [1292, 0]
click at [746, 394] on textarea at bounding box center [936, 390] width 597 height 92
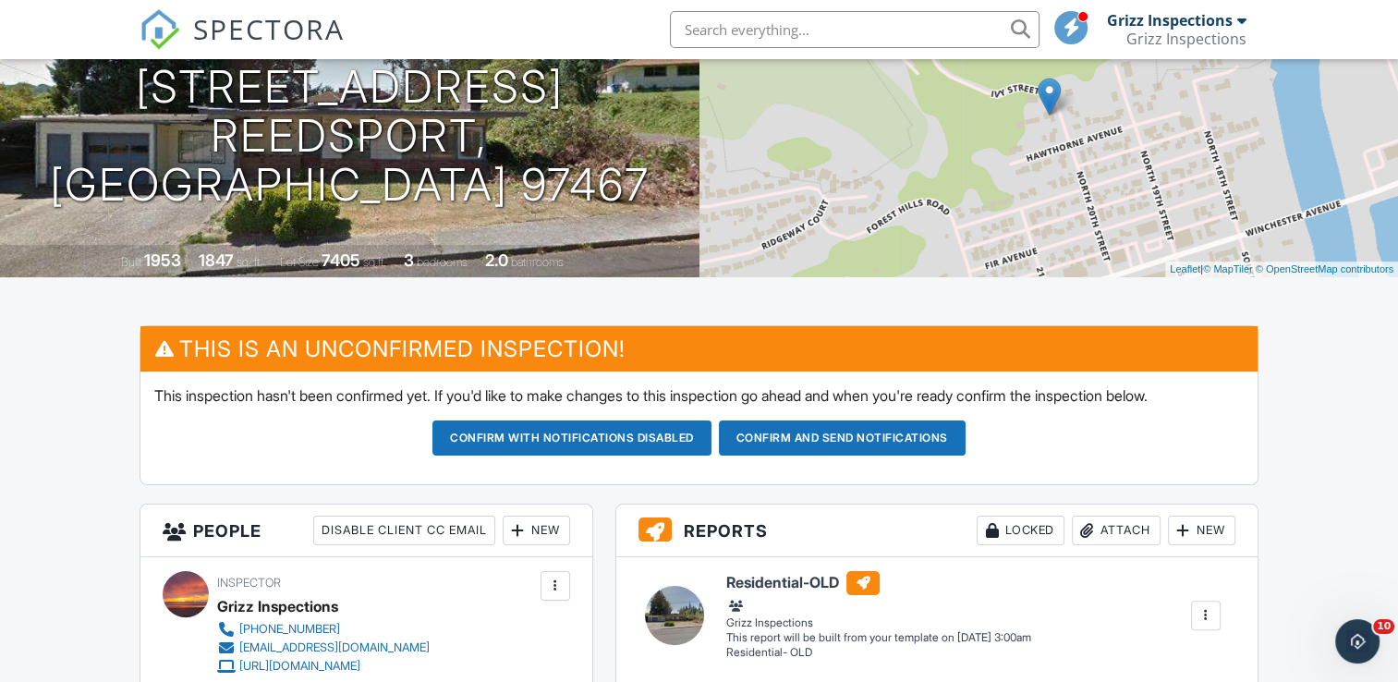
scroll to position [0, 0]
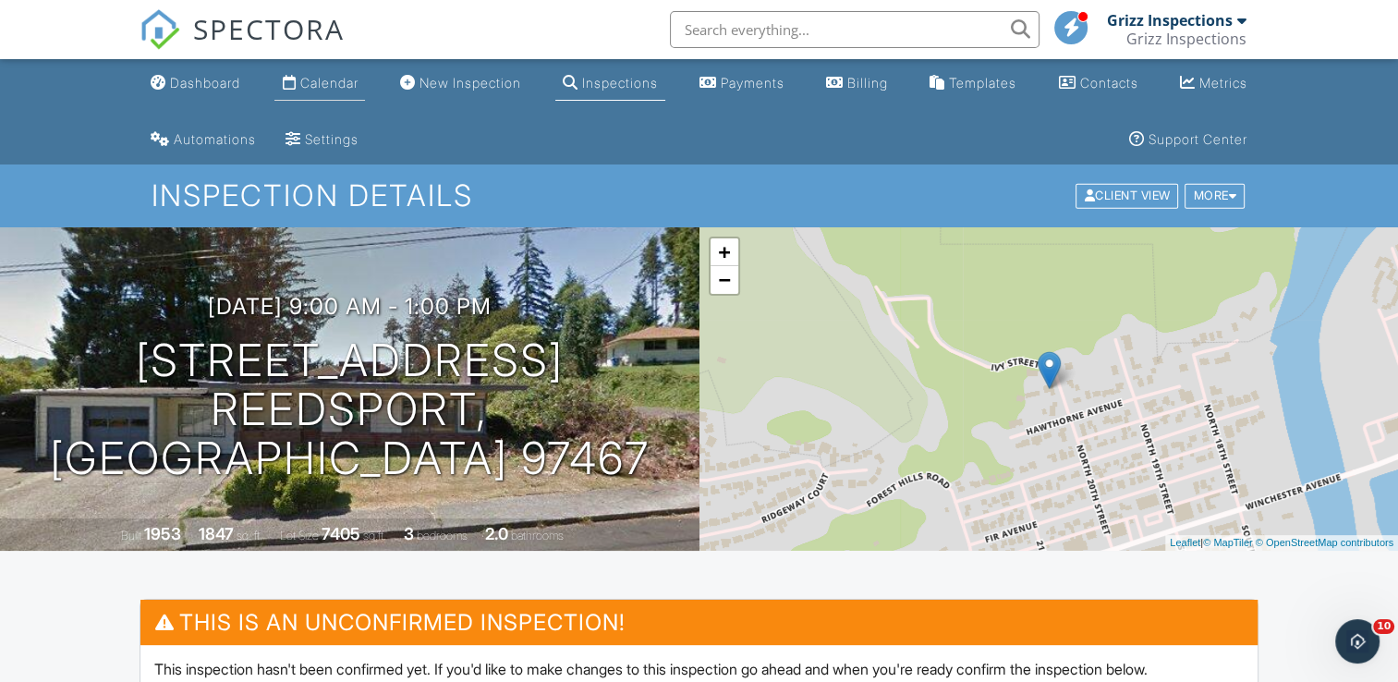
type textarea "DO NOT DISCOUNT UNLESS THEY QUALIFY!"
click at [319, 79] on div "Calendar" at bounding box center [328, 83] width 58 height 16
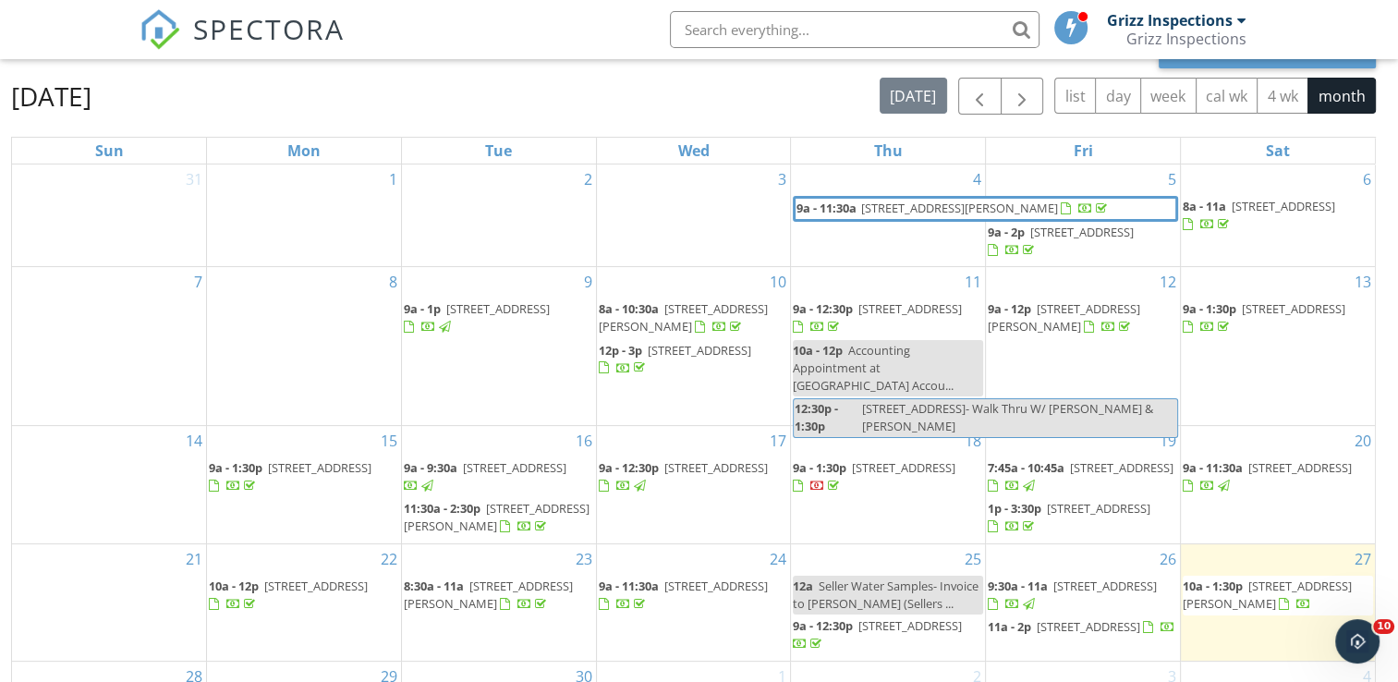
scroll to position [212, 0]
click at [1020, 96] on span "button" at bounding box center [1022, 99] width 22 height 22
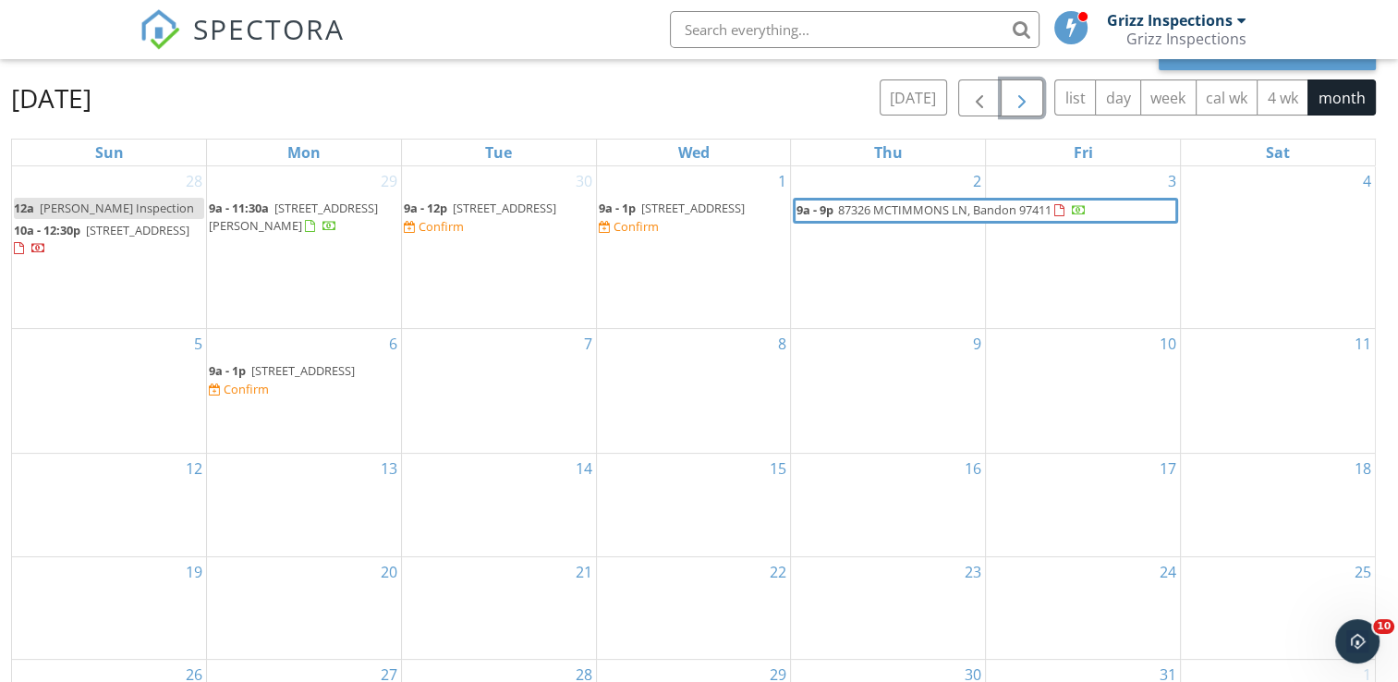
click at [480, 365] on div "7" at bounding box center [499, 391] width 194 height 125
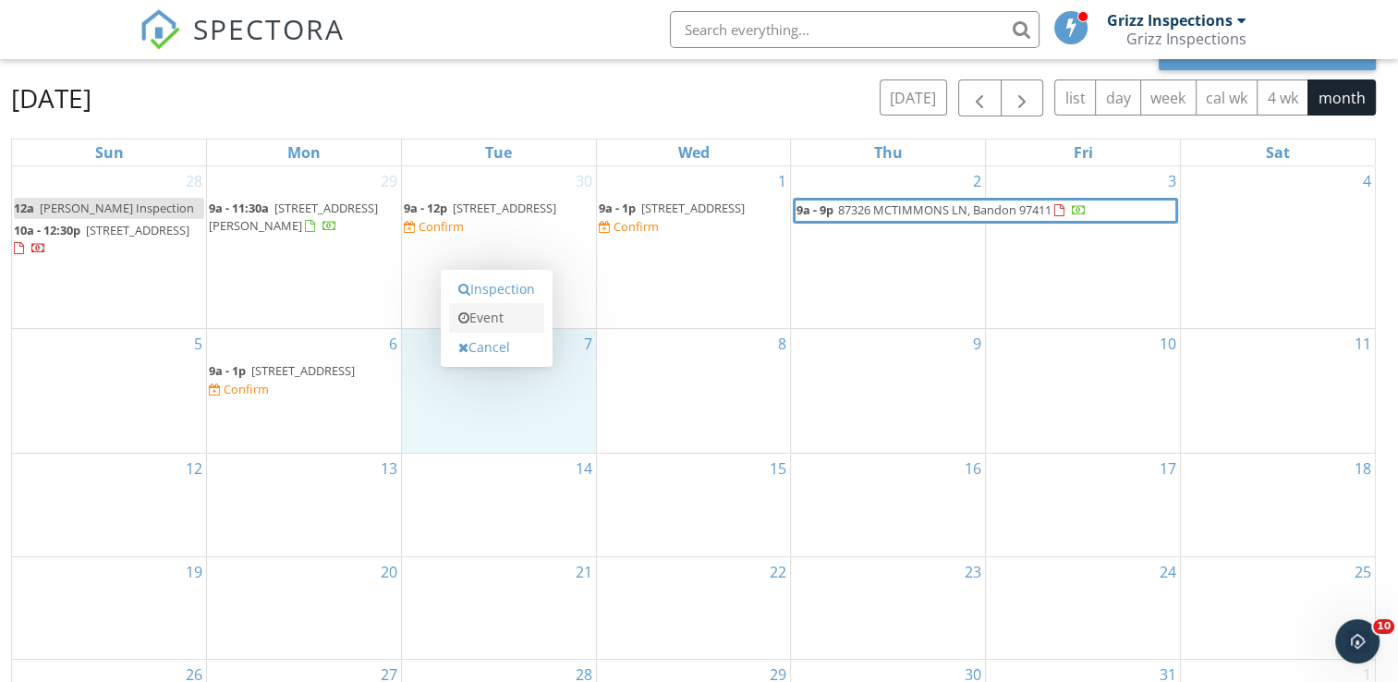
click at [525, 320] on link "Event" at bounding box center [496, 318] width 95 height 30
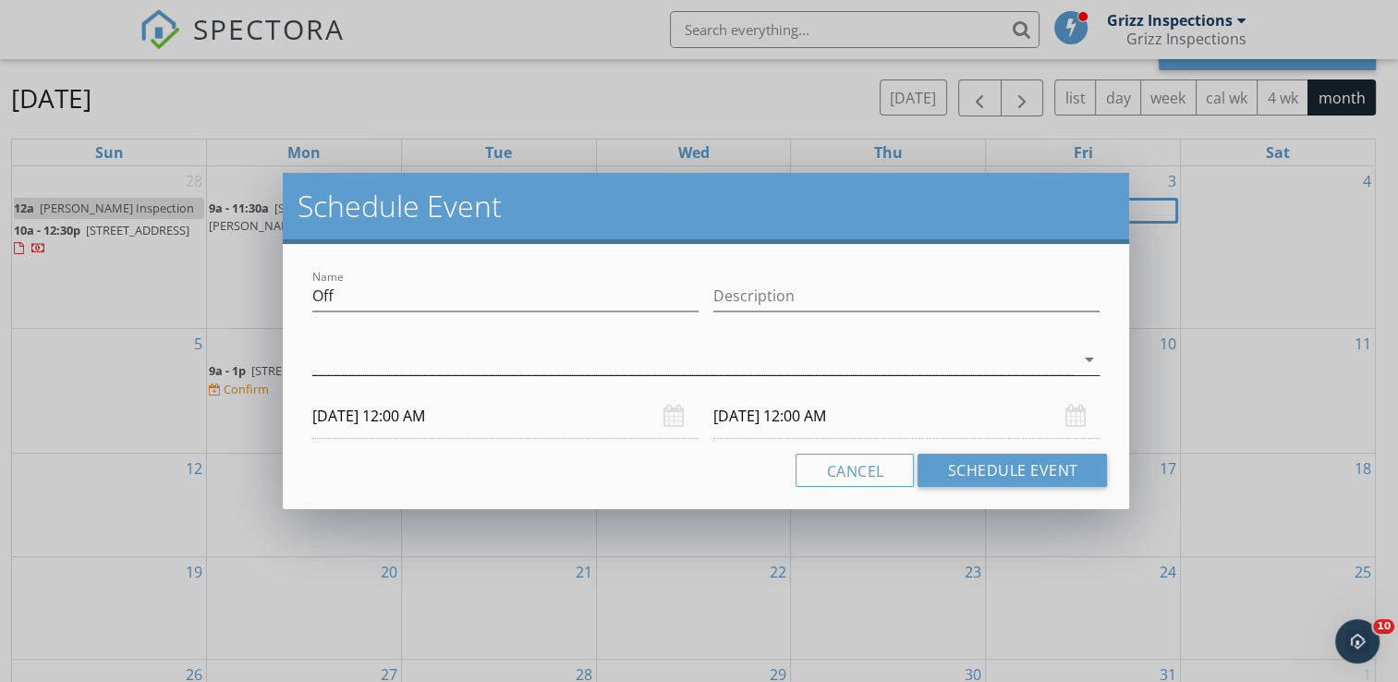
click at [609, 353] on div at bounding box center [693, 360] width 762 height 30
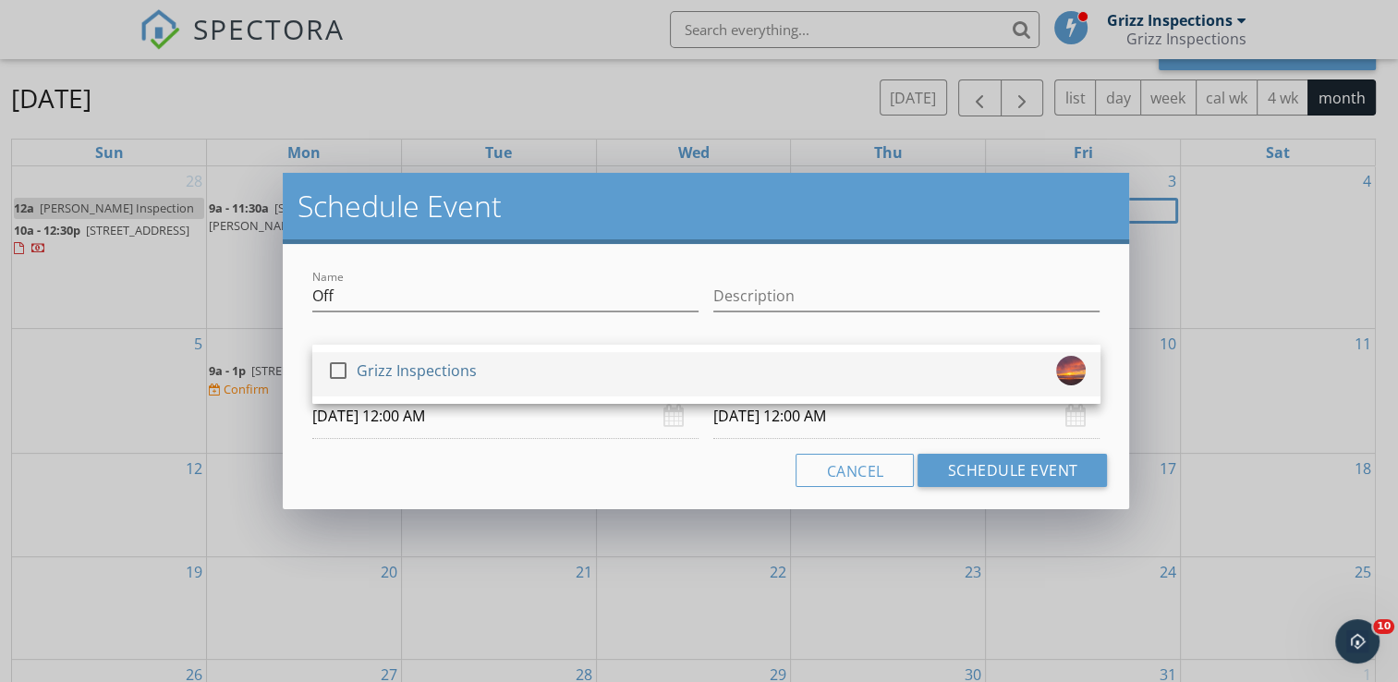
click at [648, 368] on div "check_box_outline_blank Grizz Inspections" at bounding box center [706, 374] width 759 height 37
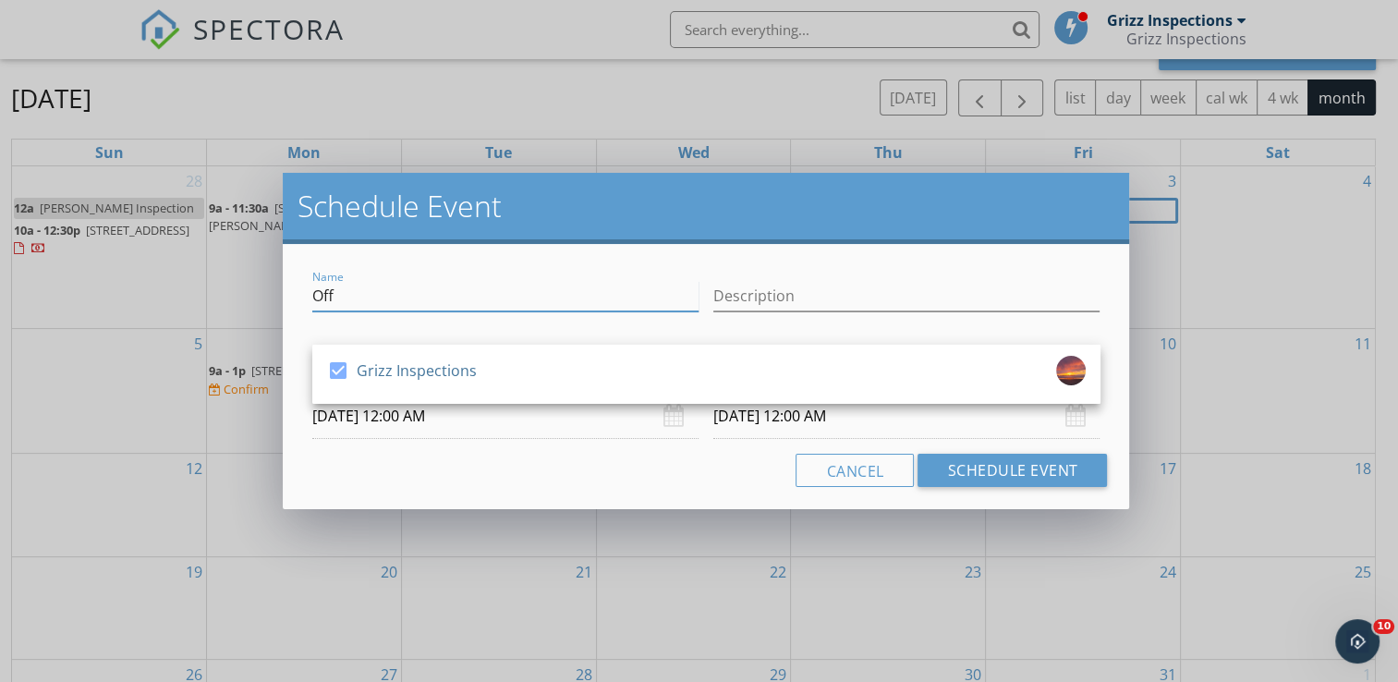
click at [467, 284] on input "Off" at bounding box center [505, 296] width 386 height 30
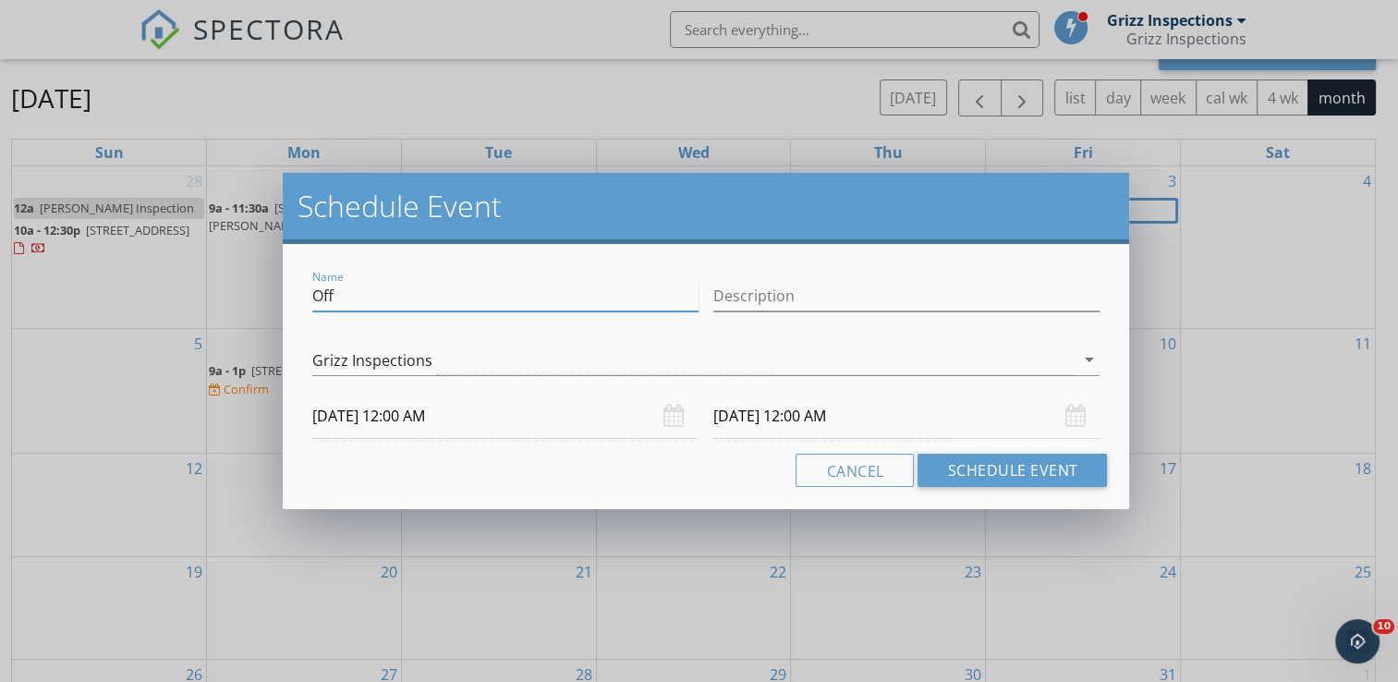
drag, startPoint x: 467, startPoint y: 284, endPoint x: 297, endPoint y: 250, distance: 174.1
click at [297, 250] on div "Name Off Description check_box Grizz Inspections Grizz Inspections arrow_drop_d…" at bounding box center [706, 376] width 847 height 265
type input "Office Day"
click at [754, 299] on input "Description" at bounding box center [906, 296] width 386 height 30
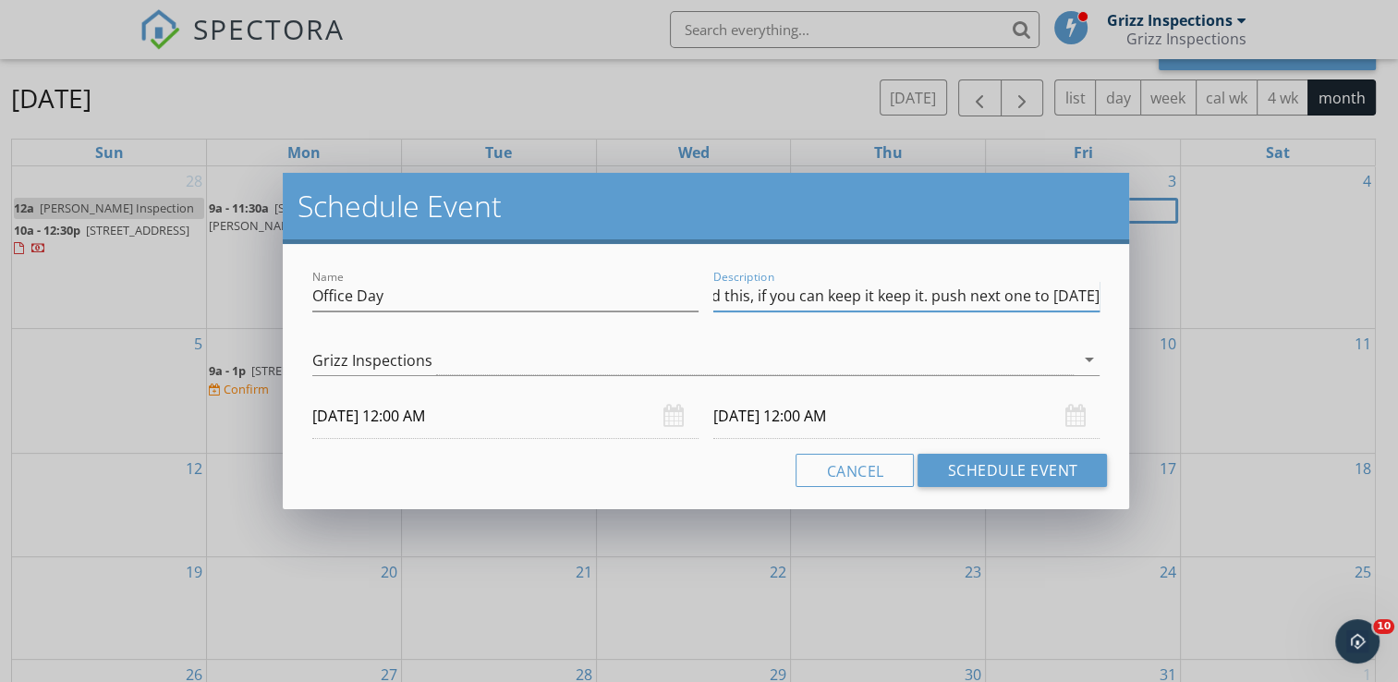
type input "You need this, if you can keep it keep it. push next one to 10/8/25"
click at [1119, 306] on div "Name Office Day Description You need this, if you can keep it keep it. push nex…" at bounding box center [706, 376] width 847 height 265
click at [998, 469] on button "Schedule Event" at bounding box center [1011, 470] width 189 height 33
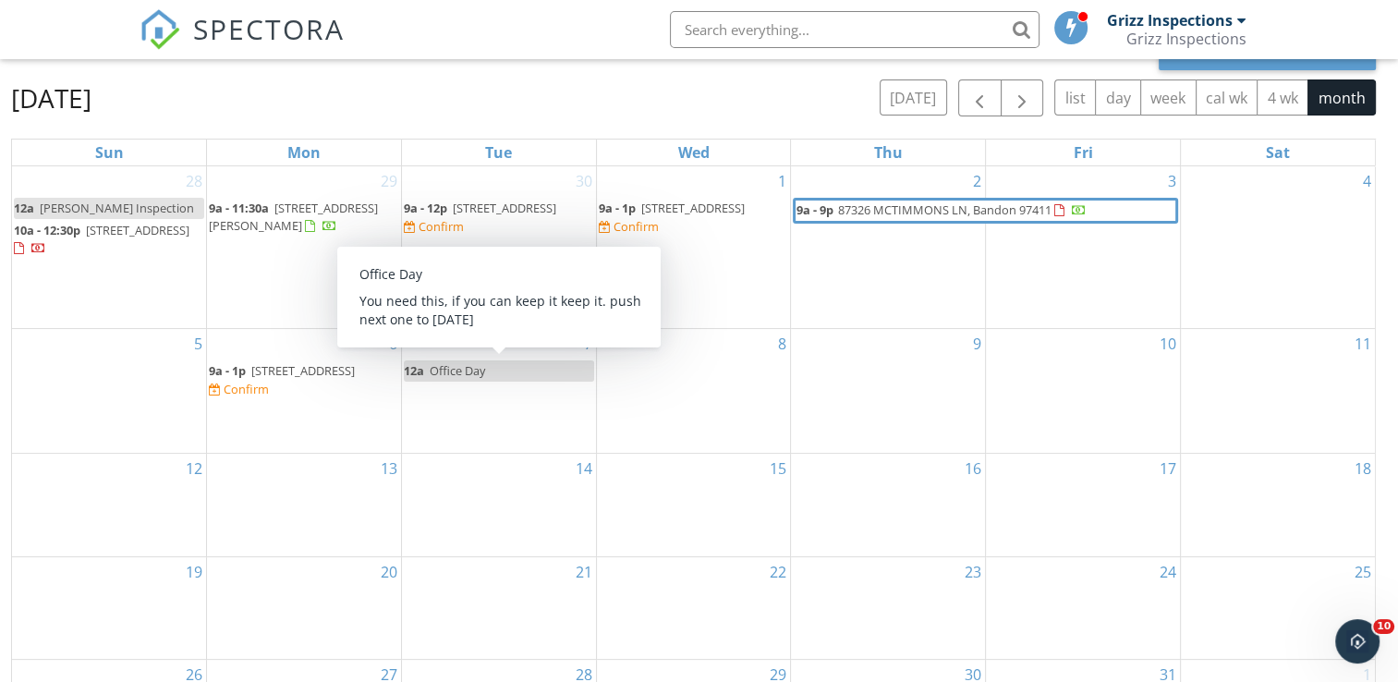
click at [448, 372] on span "Office Day" at bounding box center [457, 370] width 55 height 17
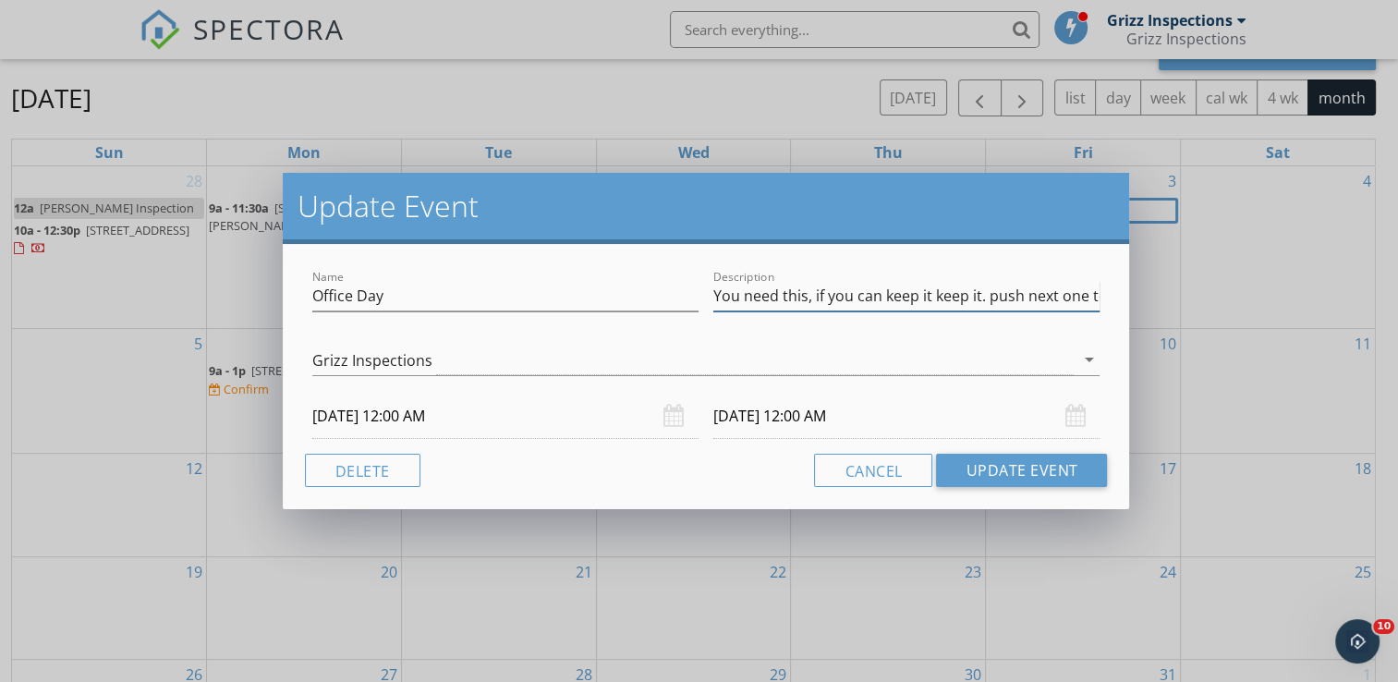
click at [1059, 290] on input "You need this, if you can keep it keep it. push next one to 10/8/25" at bounding box center [906, 296] width 386 height 30
click at [1084, 298] on input "You need this, if you can keep it keep it. push next one to 10/8/25" at bounding box center [906, 296] width 386 height 30
type input "You need this, if you can keep it keep it. push next inspection to 10/8/25"
click at [1009, 467] on button "Update Event" at bounding box center [1021, 470] width 171 height 33
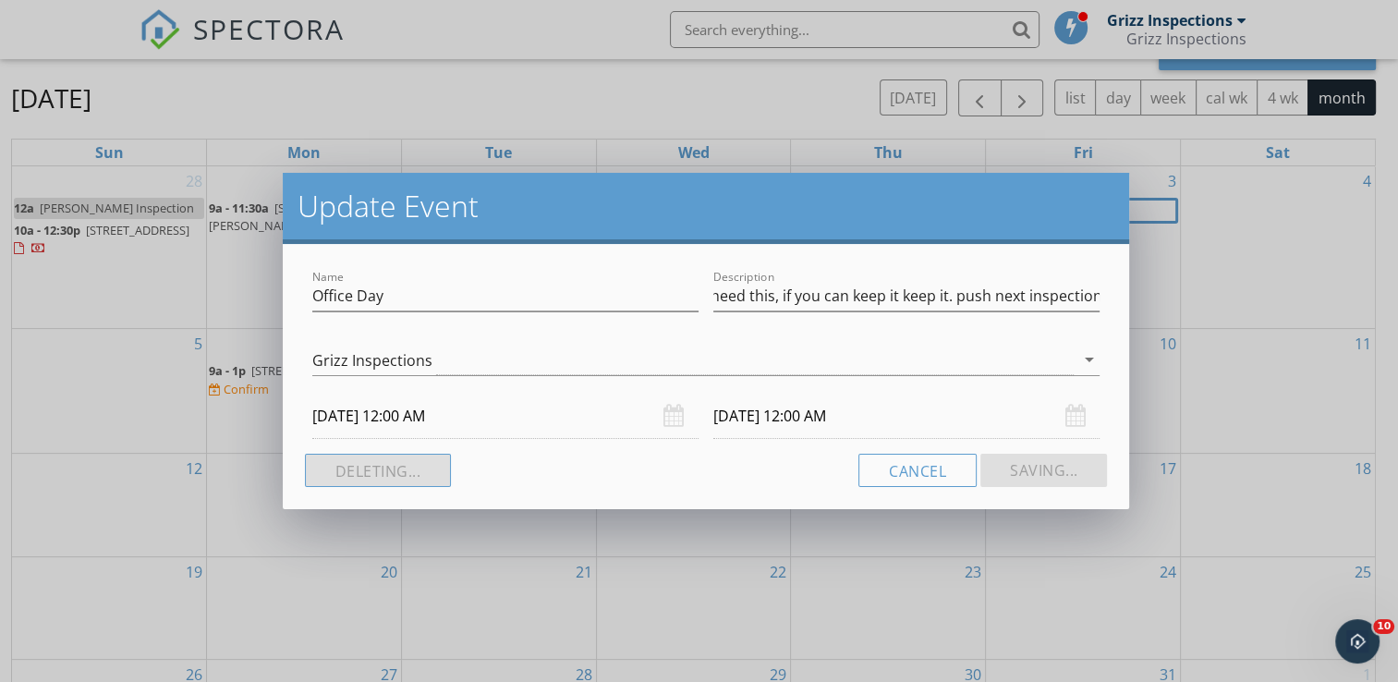
scroll to position [0, 0]
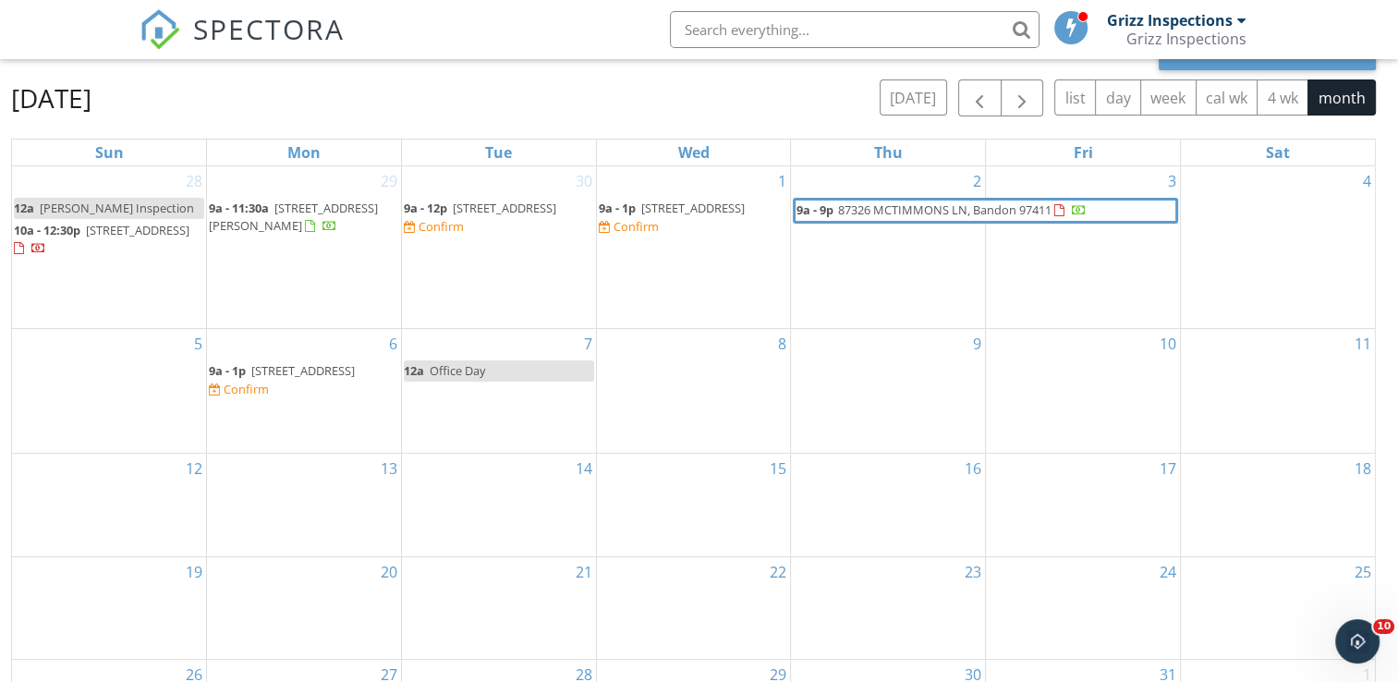
click at [153, 237] on span "620 N 9th St, Coos Bay 97420" at bounding box center [137, 230] width 103 height 17
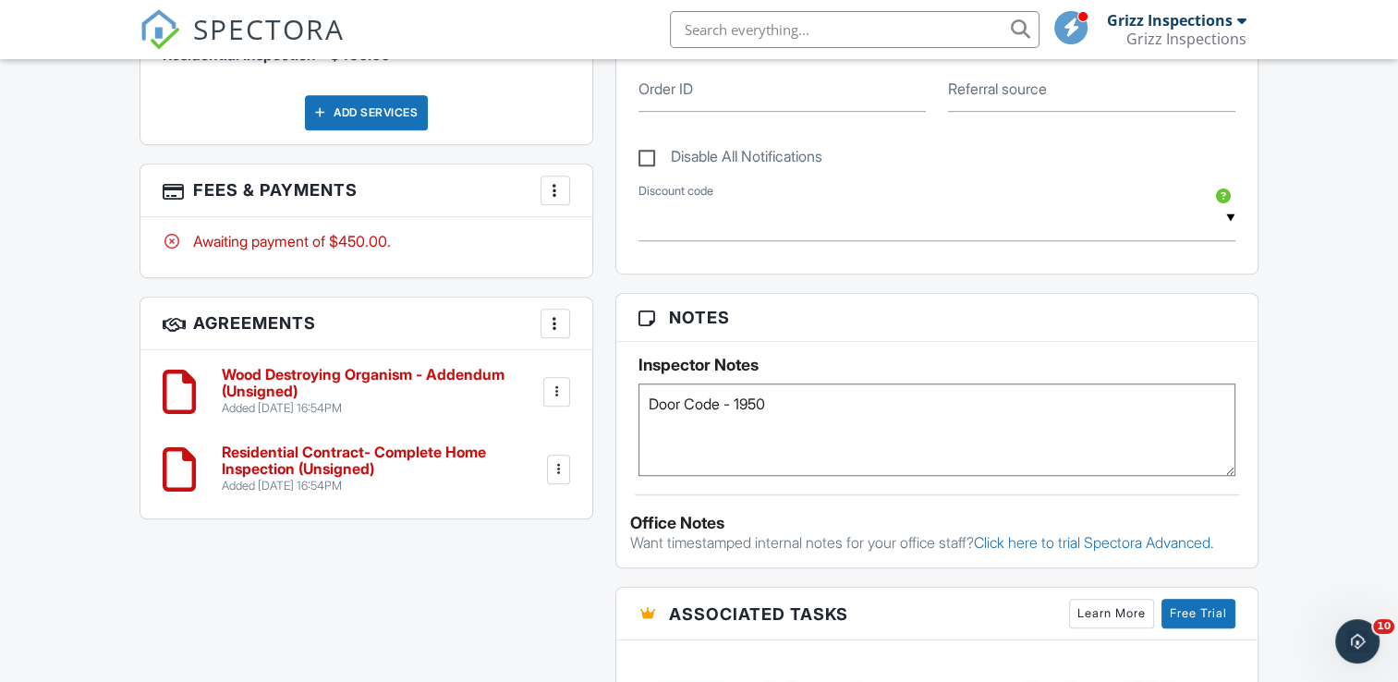
type textarea "Door Code - 1950"
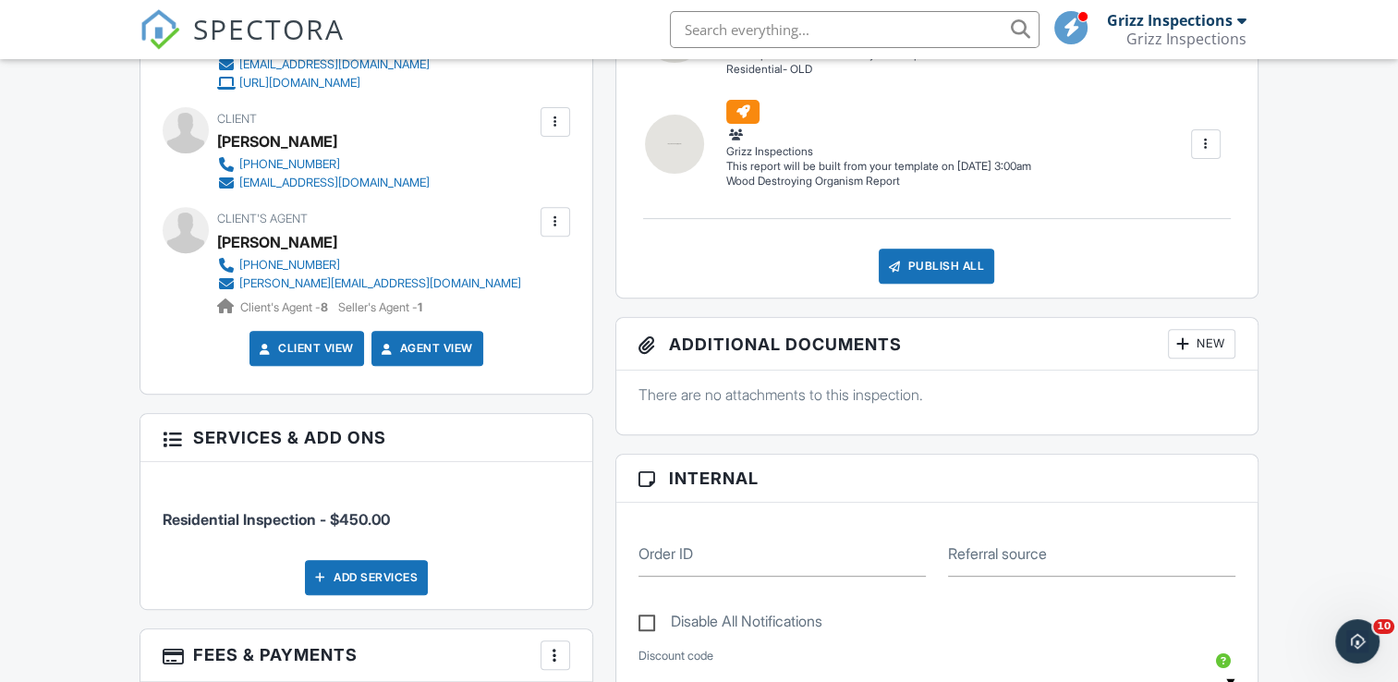
scroll to position [660, 0]
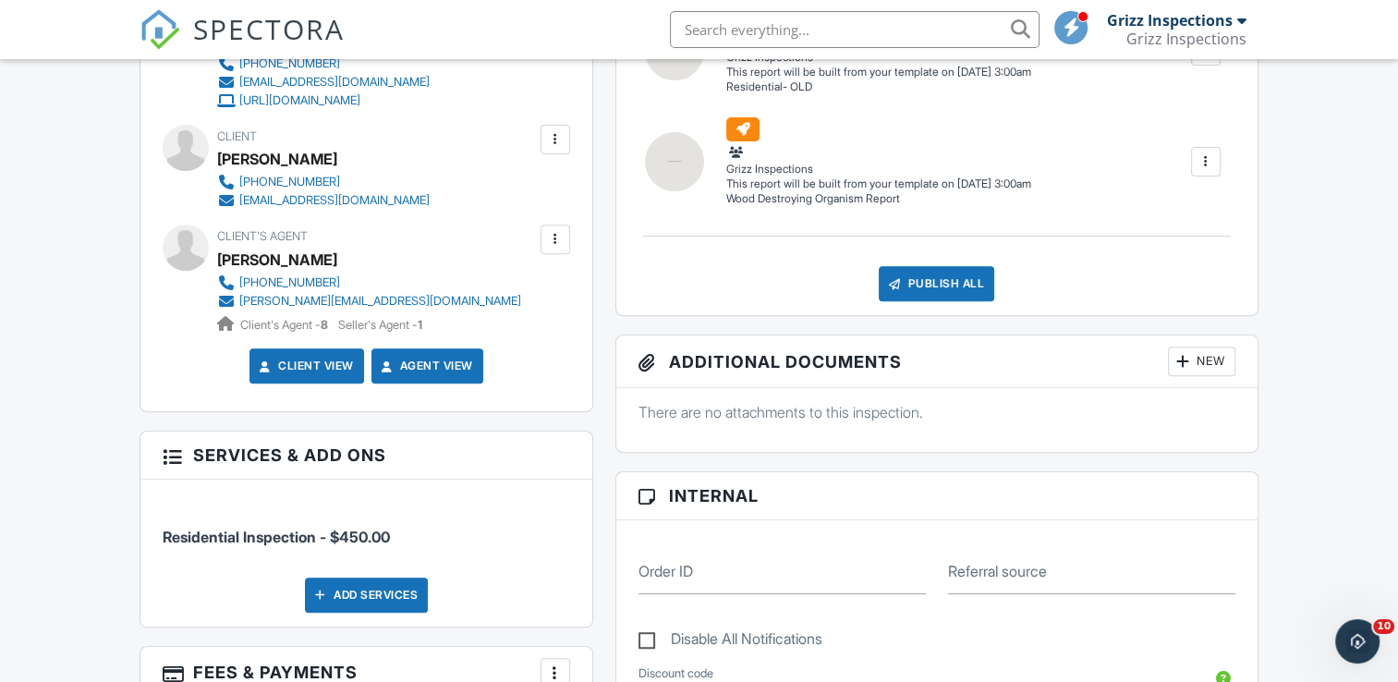
click at [170, 456] on div at bounding box center [172, 454] width 18 height 18
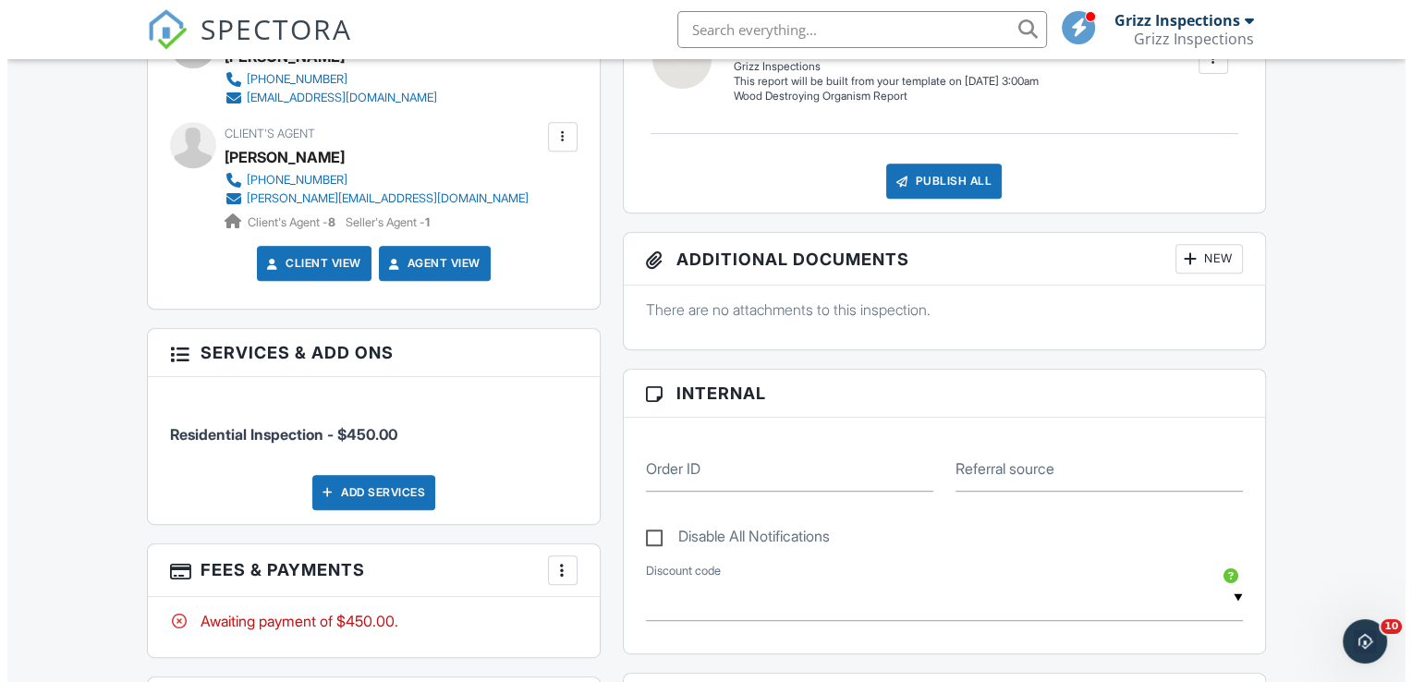
scroll to position [771, 0]
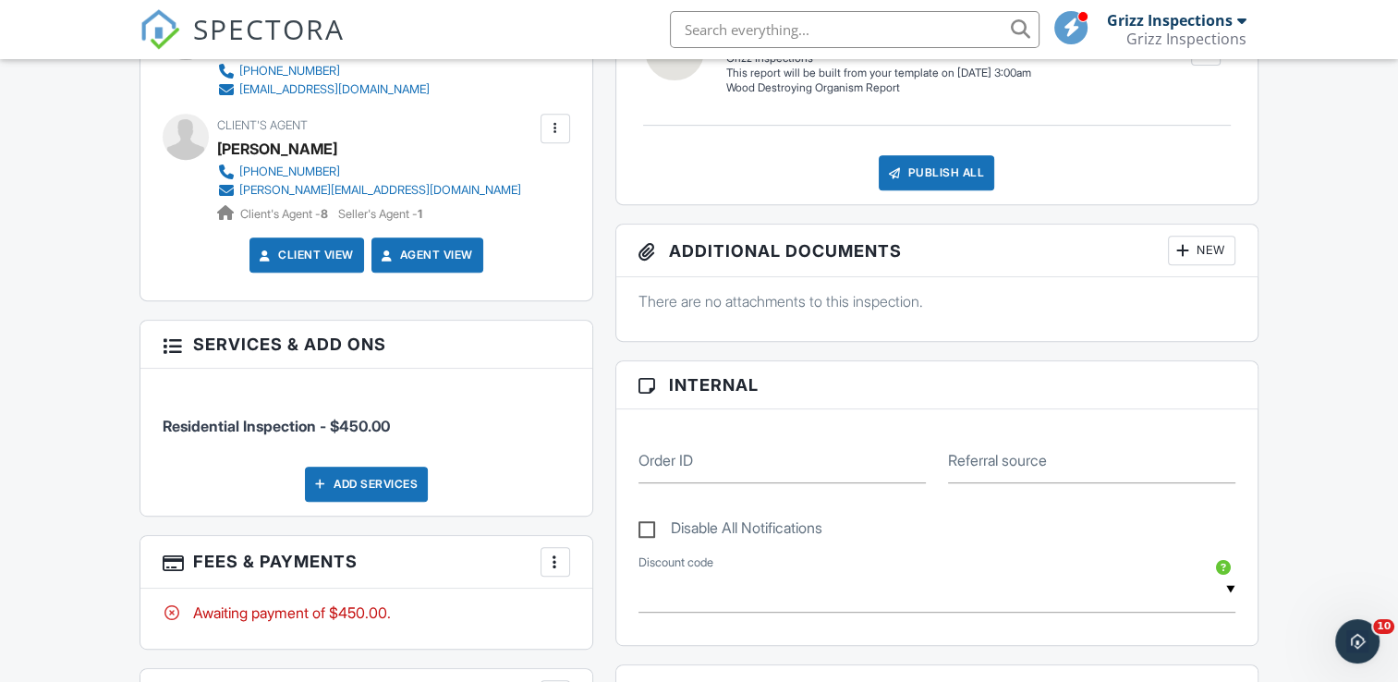
click at [543, 553] on div "More" at bounding box center [555, 562] width 30 height 30
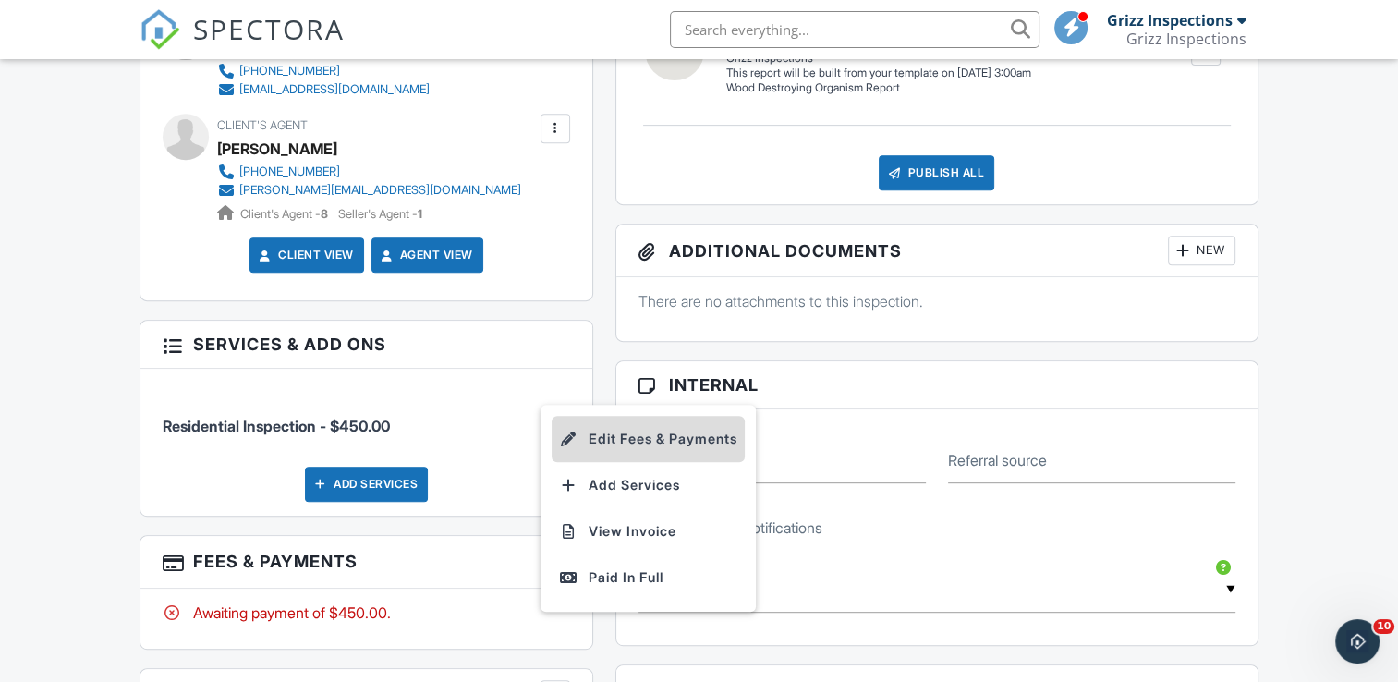
click at [717, 431] on li "Edit Fees & Payments" at bounding box center [648, 439] width 193 height 46
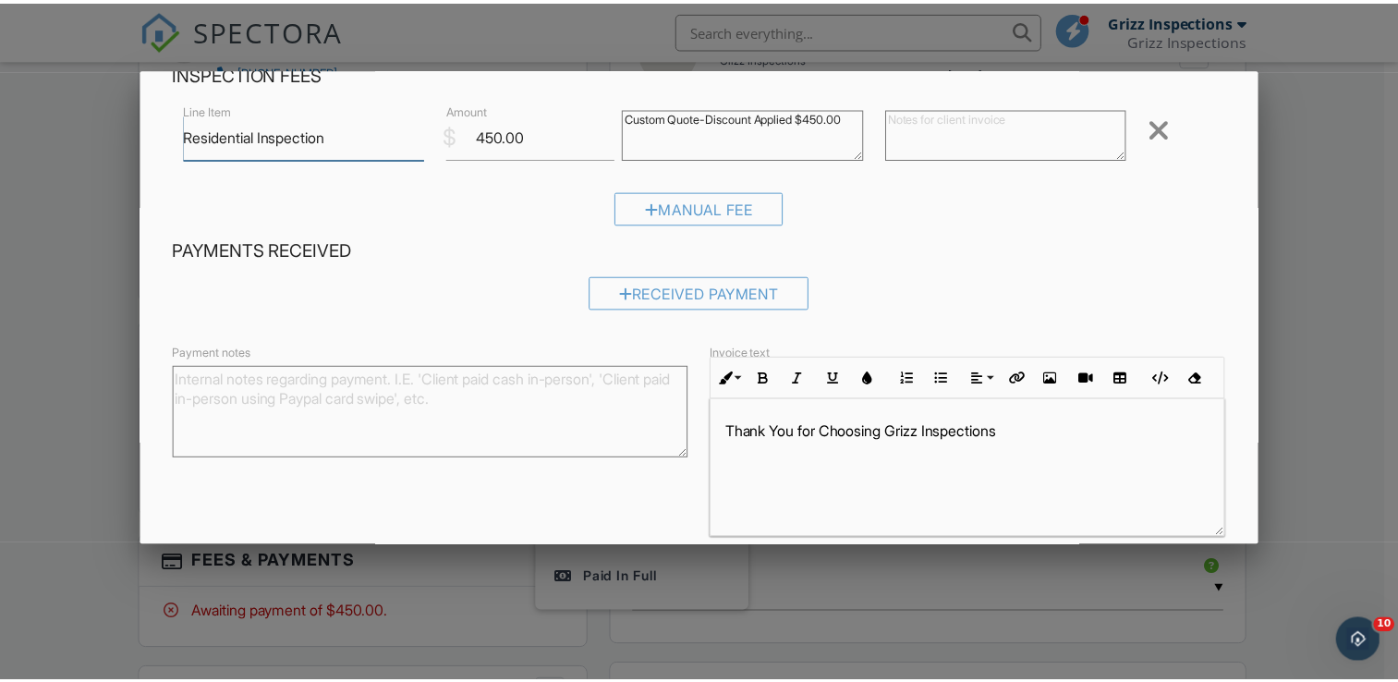
scroll to position [0, 0]
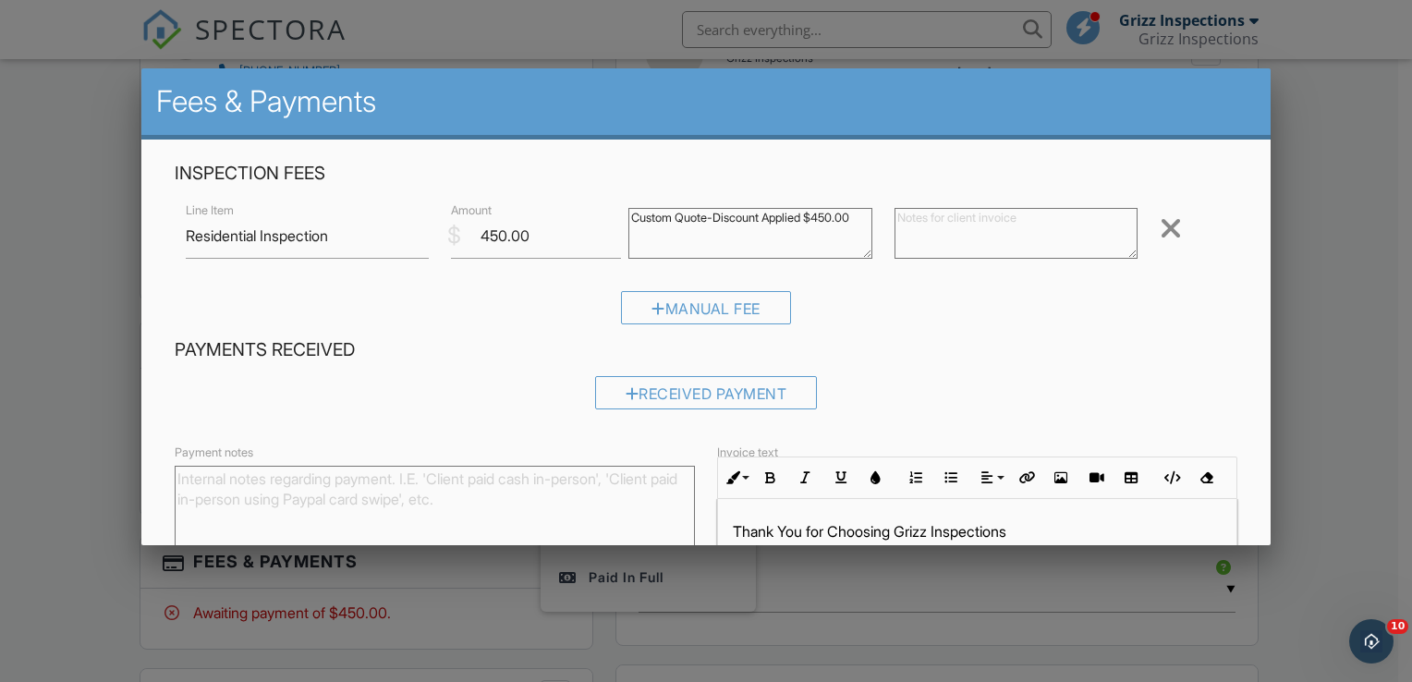
click at [1358, 253] on div at bounding box center [706, 334] width 1412 height 853
